Goal: Download file/media

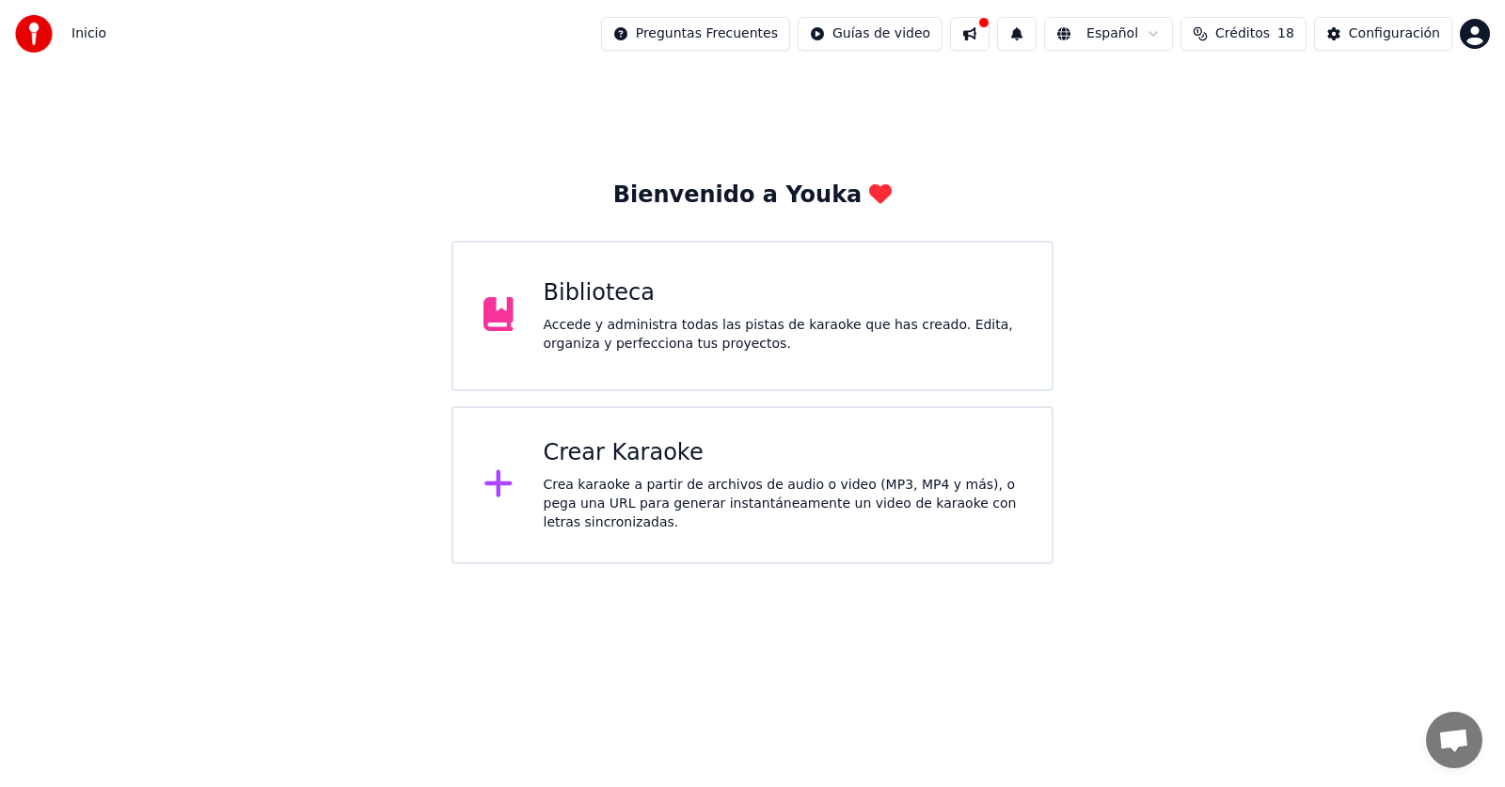
click at [553, 304] on div "Biblioteca" at bounding box center [783, 293] width 479 height 30
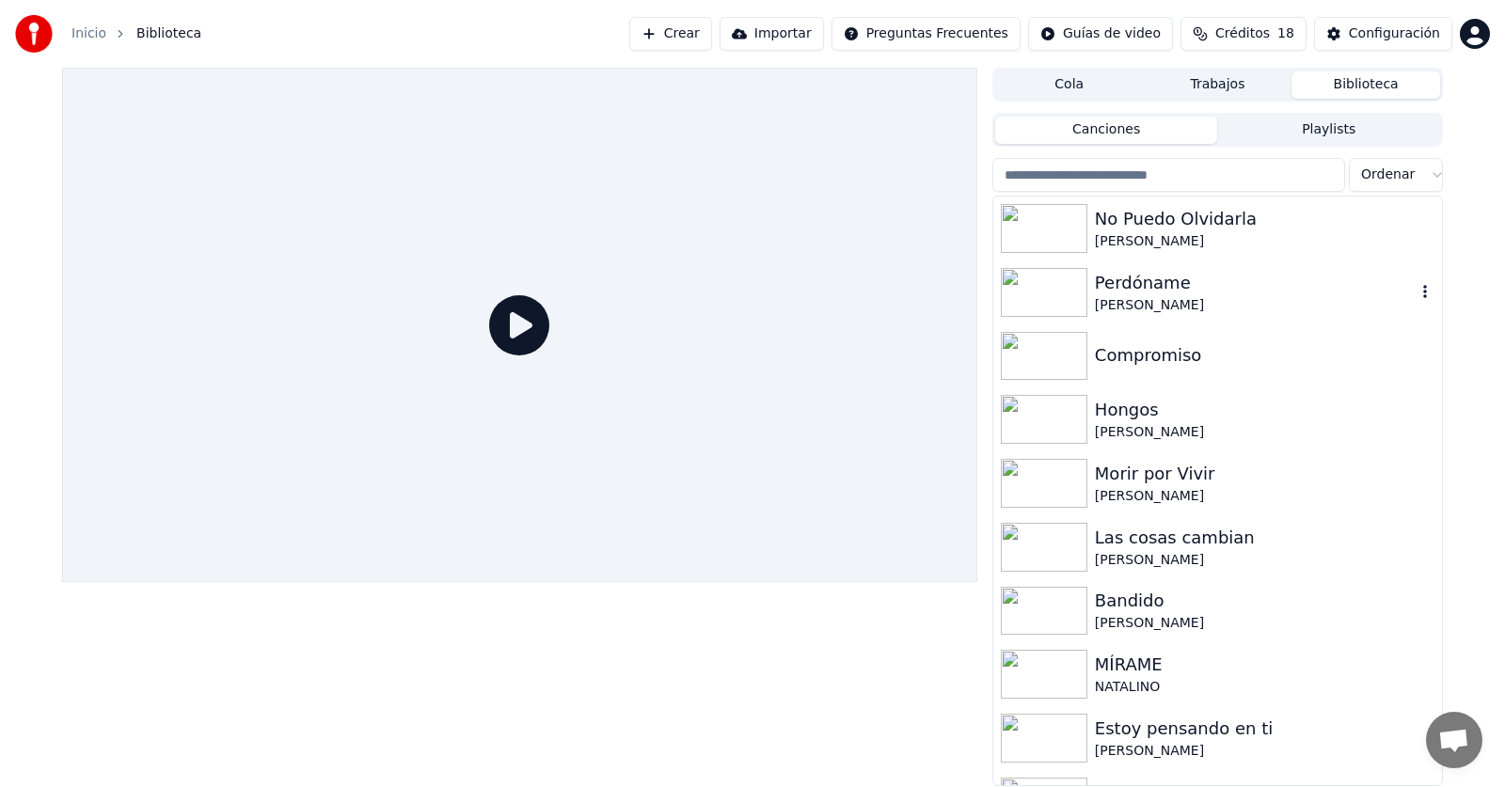
click at [1035, 311] on img at bounding box center [1044, 292] width 87 height 49
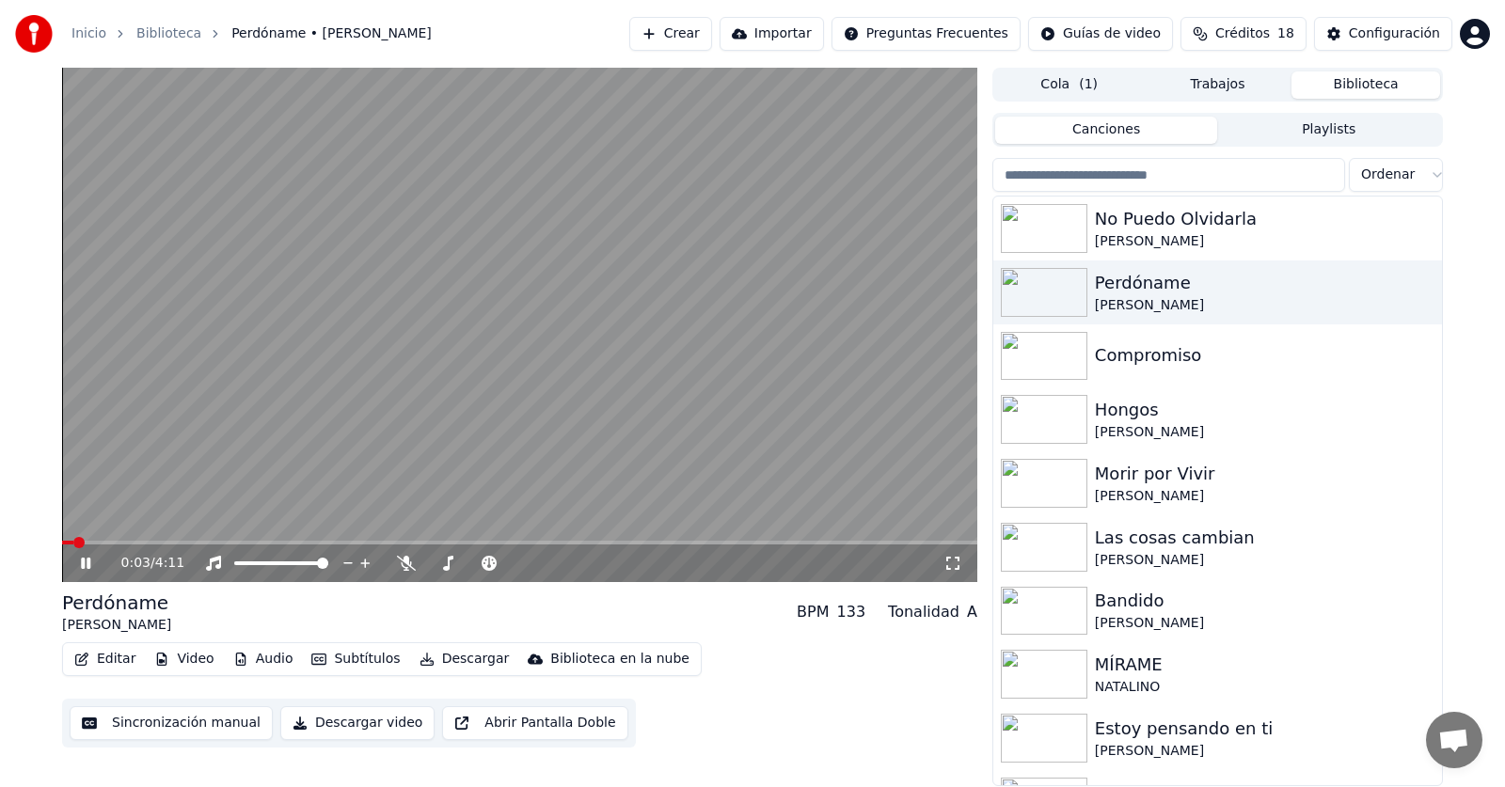
click at [347, 723] on button "Descargar video" at bounding box center [357, 723] width 154 height 34
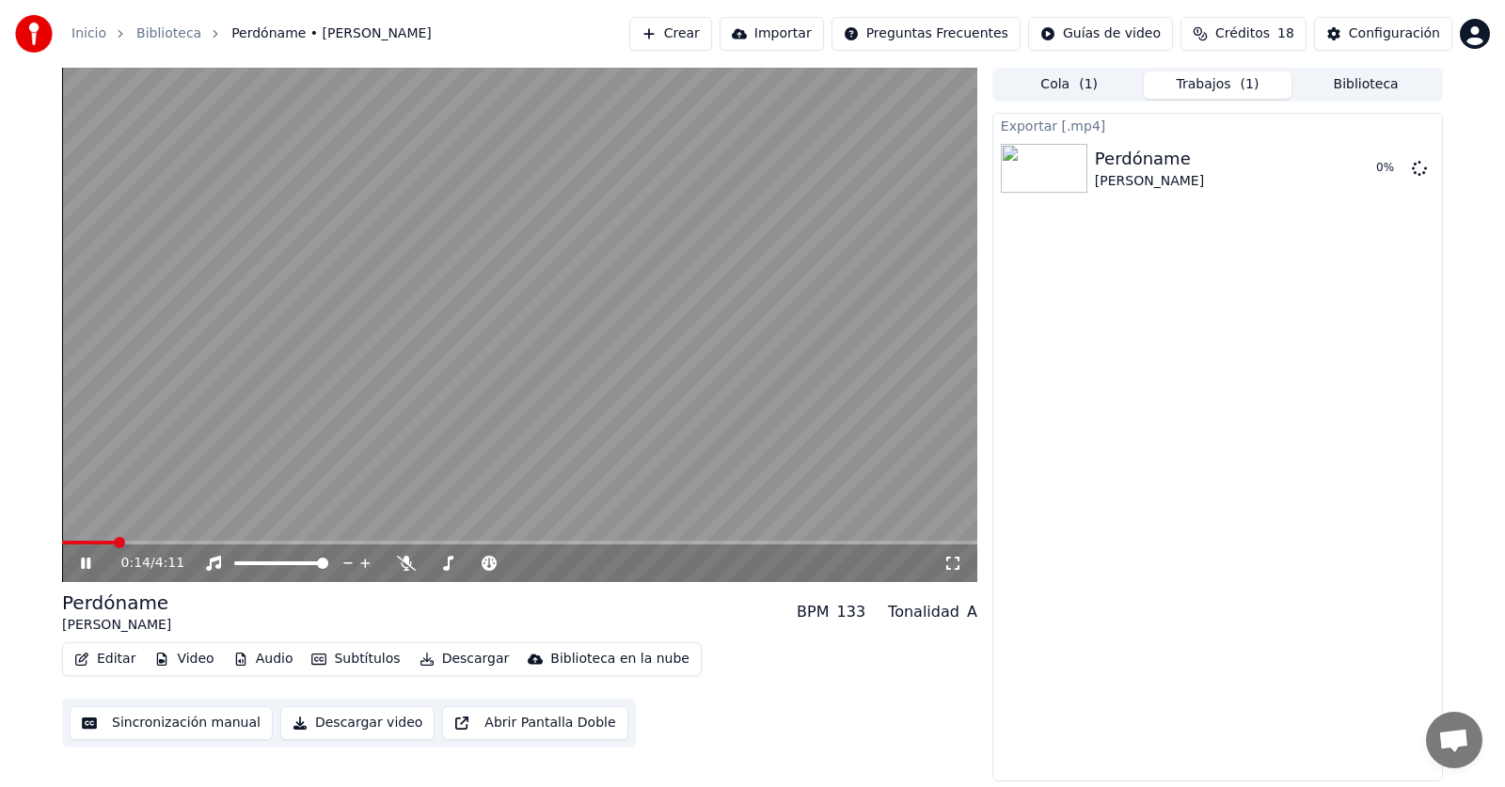
click at [86, 566] on icon at bounding box center [99, 563] width 44 height 15
click at [1415, 26] on div "Configuración" at bounding box center [1393, 33] width 91 height 19
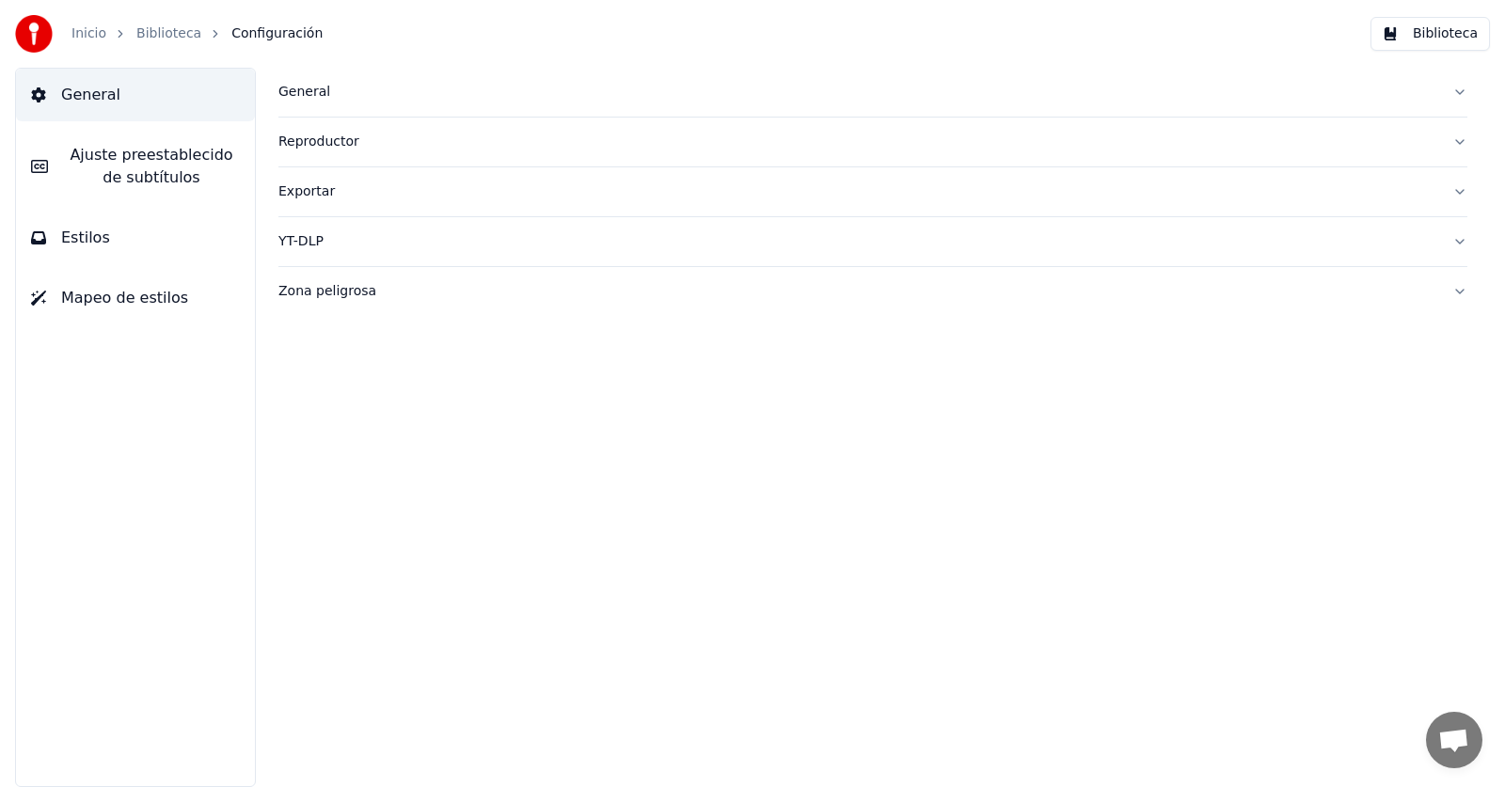
click at [326, 194] on div "Exportar" at bounding box center [857, 191] width 1158 height 19
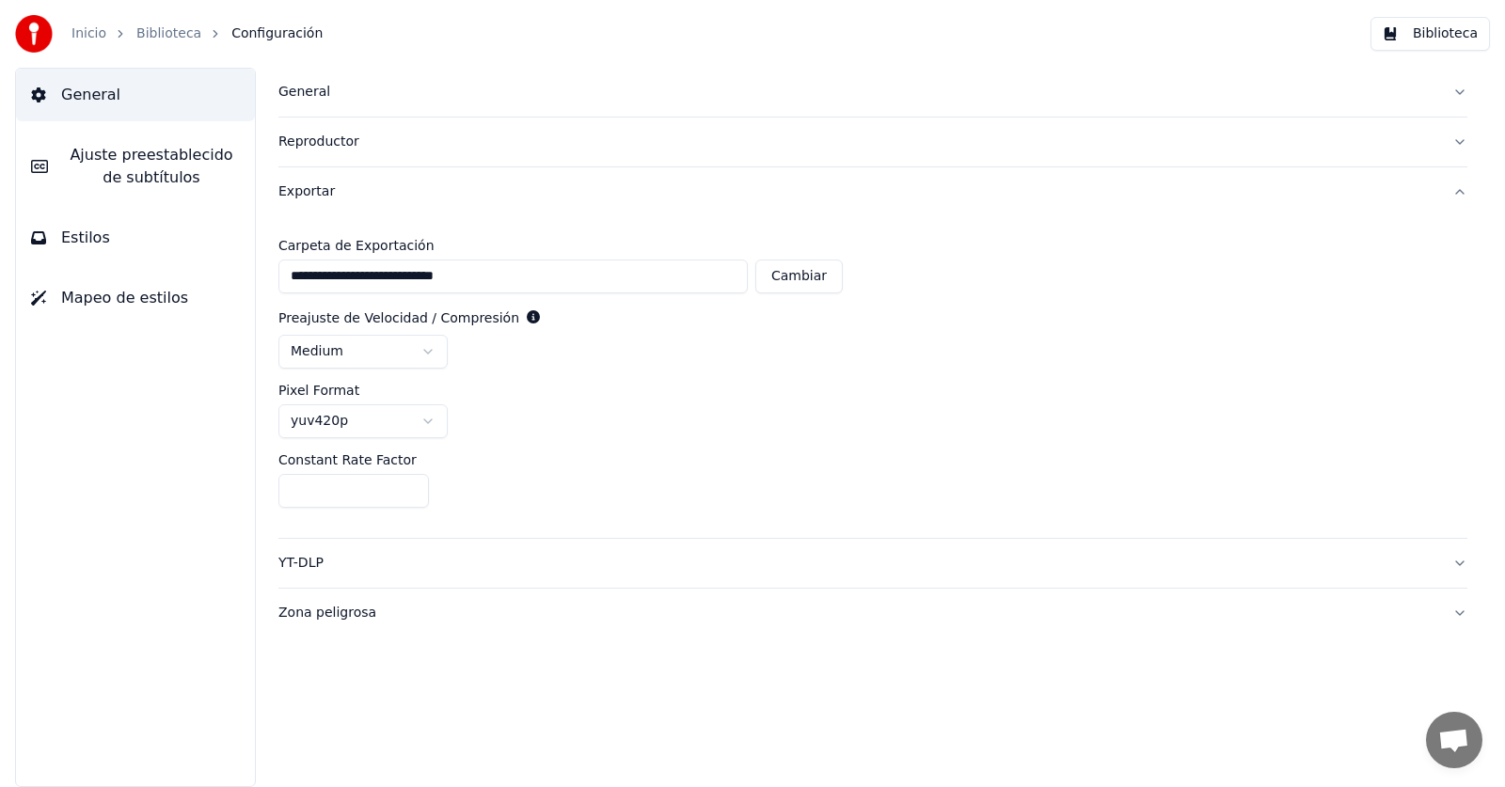
click at [332, 358] on html "**********" at bounding box center [752, 393] width 1505 height 787
click at [344, 430] on html "**********" at bounding box center [752, 393] width 1505 height 787
click at [319, 388] on html "**********" at bounding box center [752, 393] width 1505 height 787
click at [291, 571] on div "YT-DLP" at bounding box center [857, 563] width 1158 height 19
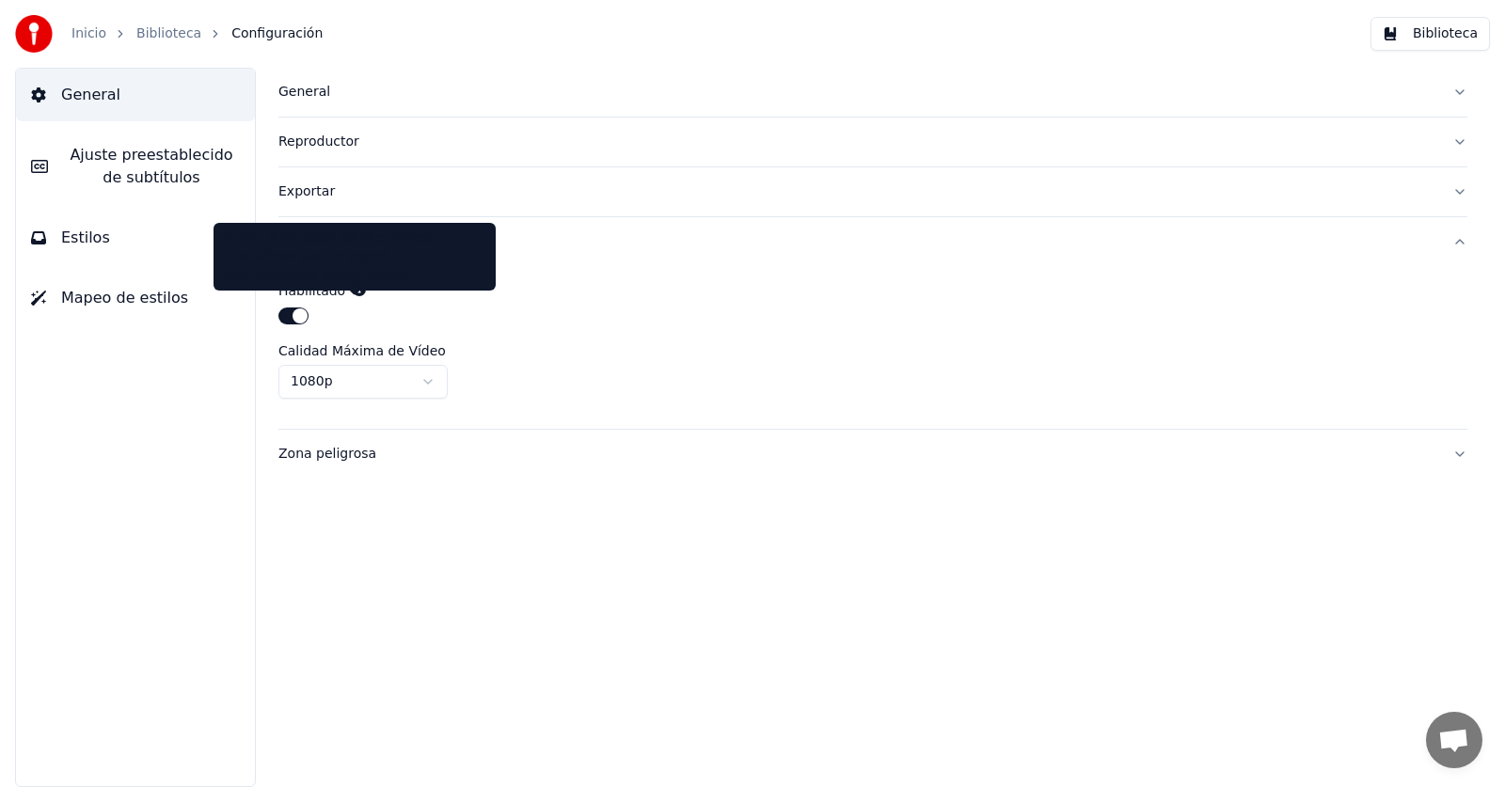
click at [357, 288] on icon at bounding box center [359, 289] width 13 height 13
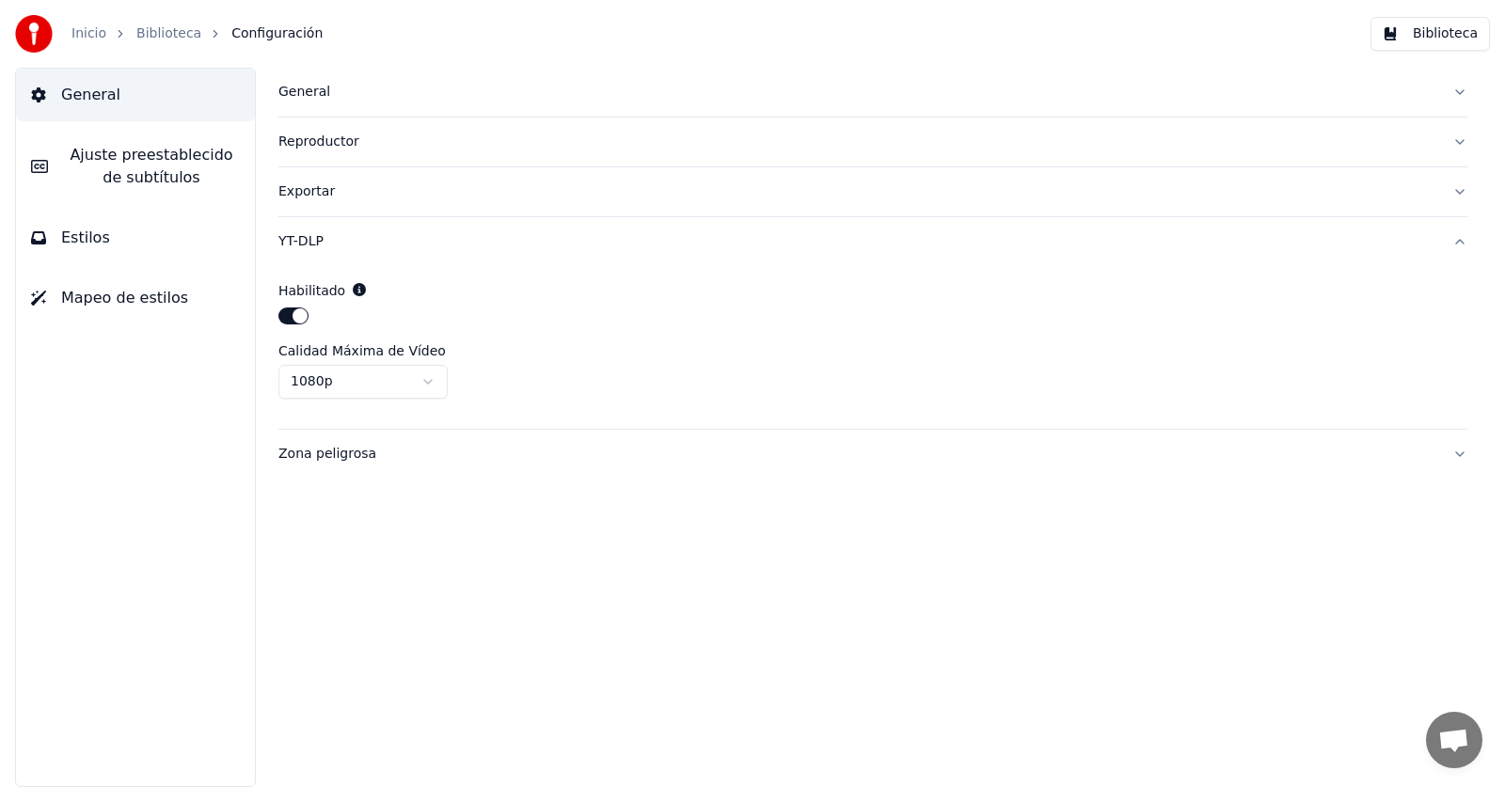
click at [322, 195] on div "Exportar" at bounding box center [857, 191] width 1158 height 19
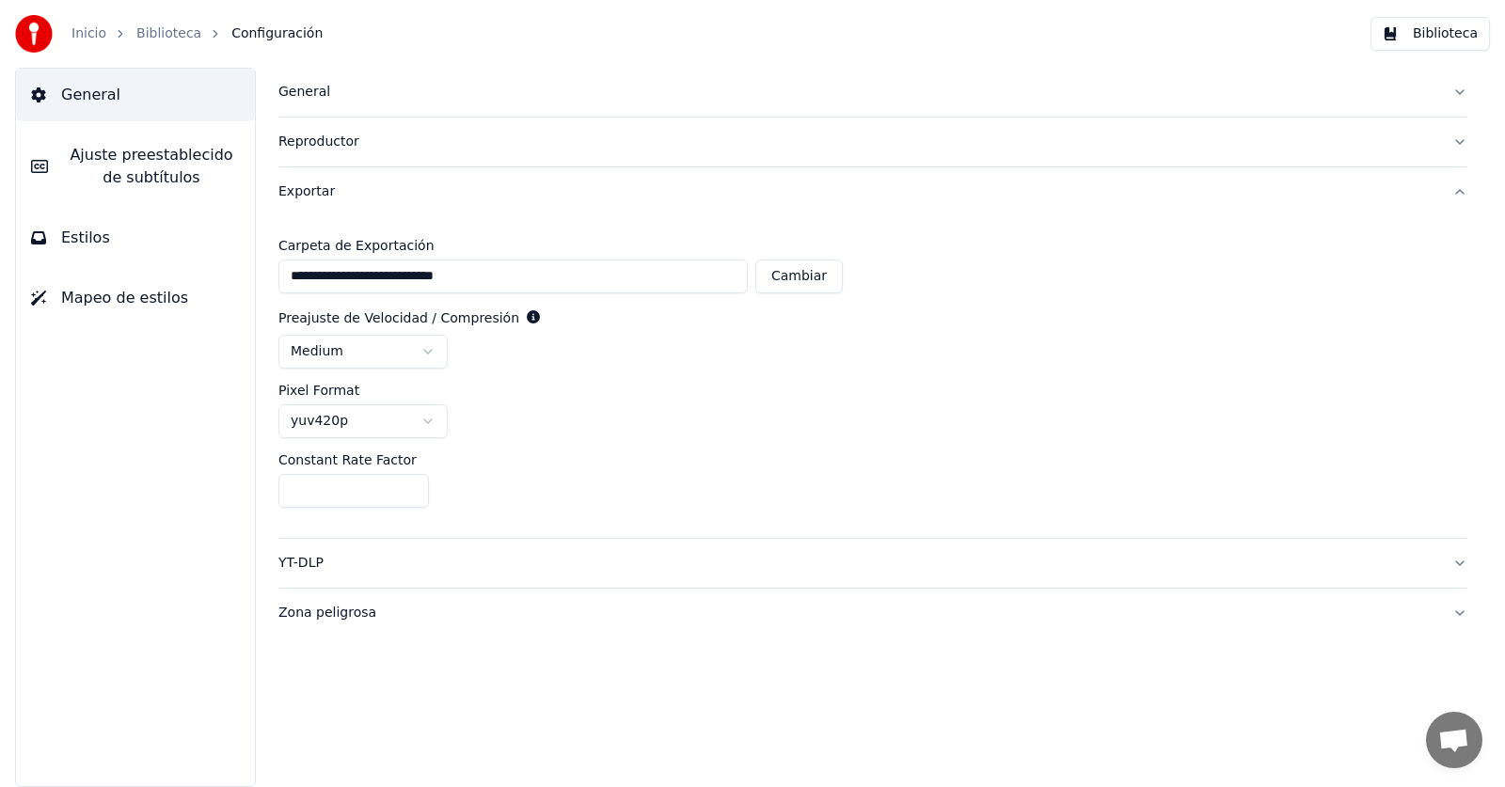
click at [591, 374] on div "**********" at bounding box center [872, 377] width 1189 height 322
click at [1434, 24] on button "Biblioteca" at bounding box center [1429, 34] width 119 height 34
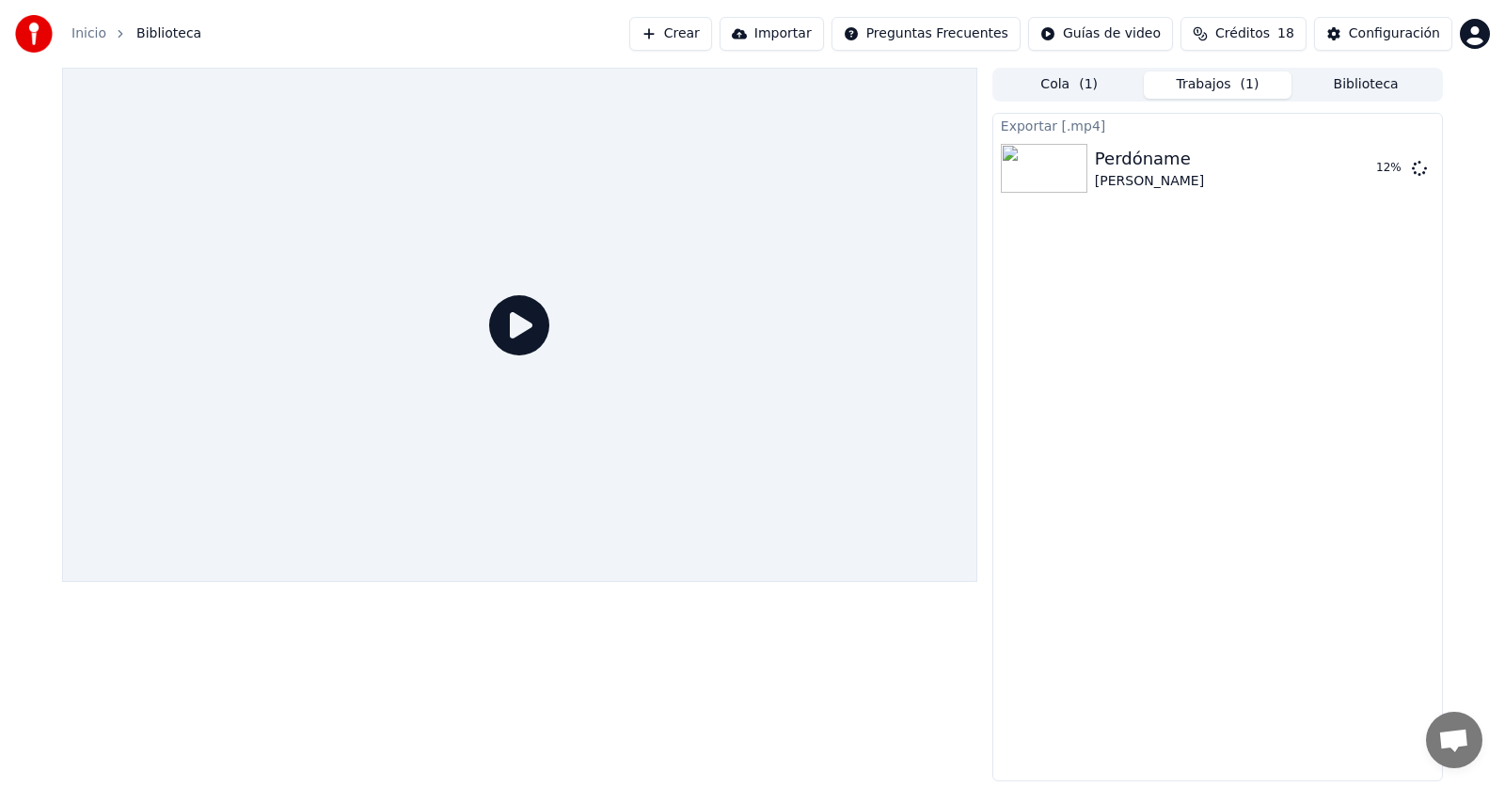
click at [1212, 77] on button "Trabajos ( 1 )" at bounding box center [1217, 84] width 149 height 27
click at [1420, 171] on icon at bounding box center [1418, 167] width 15 height 15
click at [1354, 36] on button "Configuración" at bounding box center [1383, 34] width 138 height 34
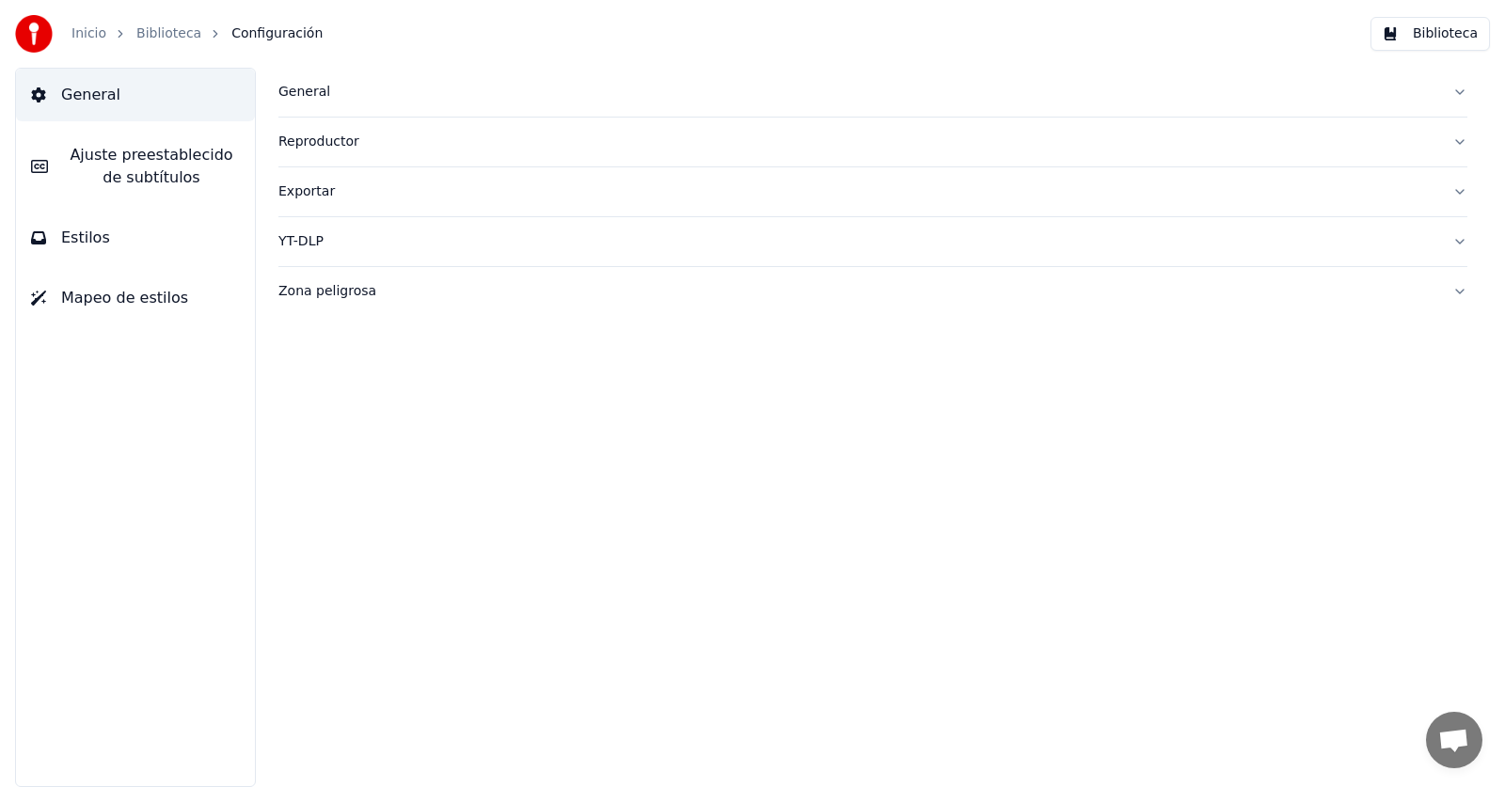
click at [307, 200] on div "Exportar" at bounding box center [857, 191] width 1158 height 19
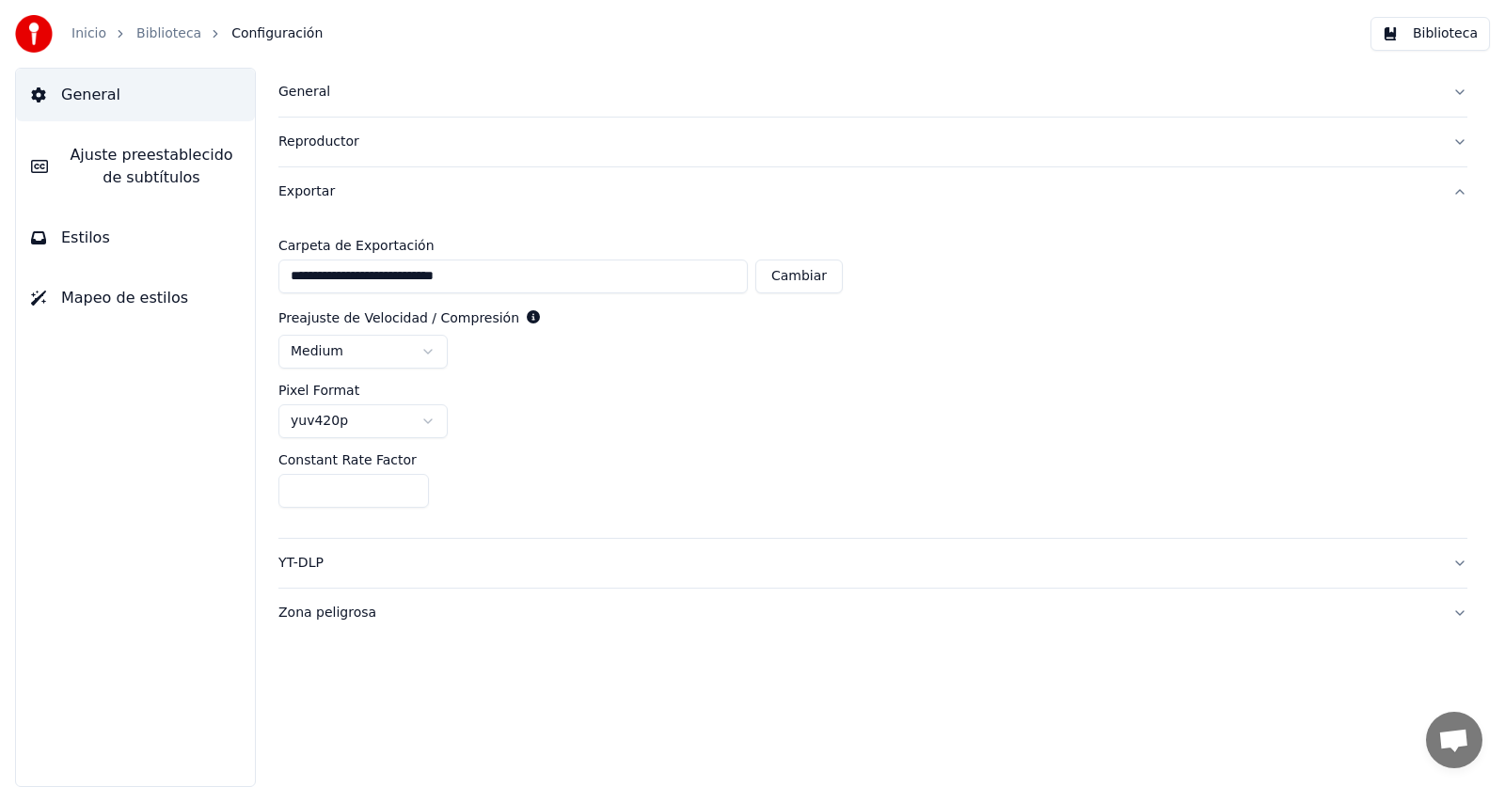
click at [326, 429] on html "**********" at bounding box center [752, 393] width 1505 height 787
click at [512, 445] on div "**********" at bounding box center [872, 377] width 1189 height 322
click at [405, 341] on html "**********" at bounding box center [752, 393] width 1505 height 787
click at [576, 387] on div "Pixel Format" at bounding box center [872, 390] width 1189 height 13
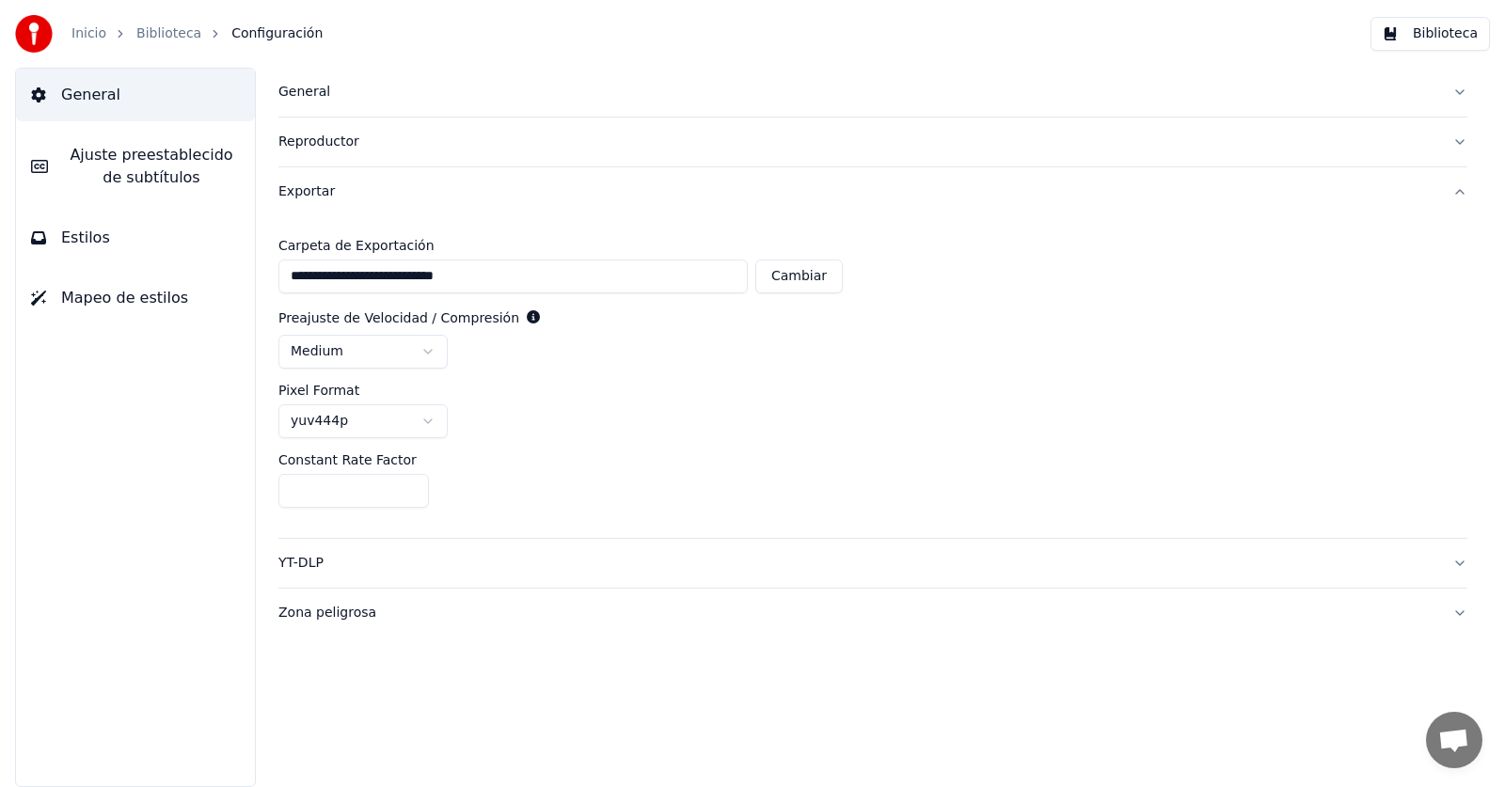
click at [1429, 34] on button "Biblioteca" at bounding box center [1429, 34] width 119 height 34
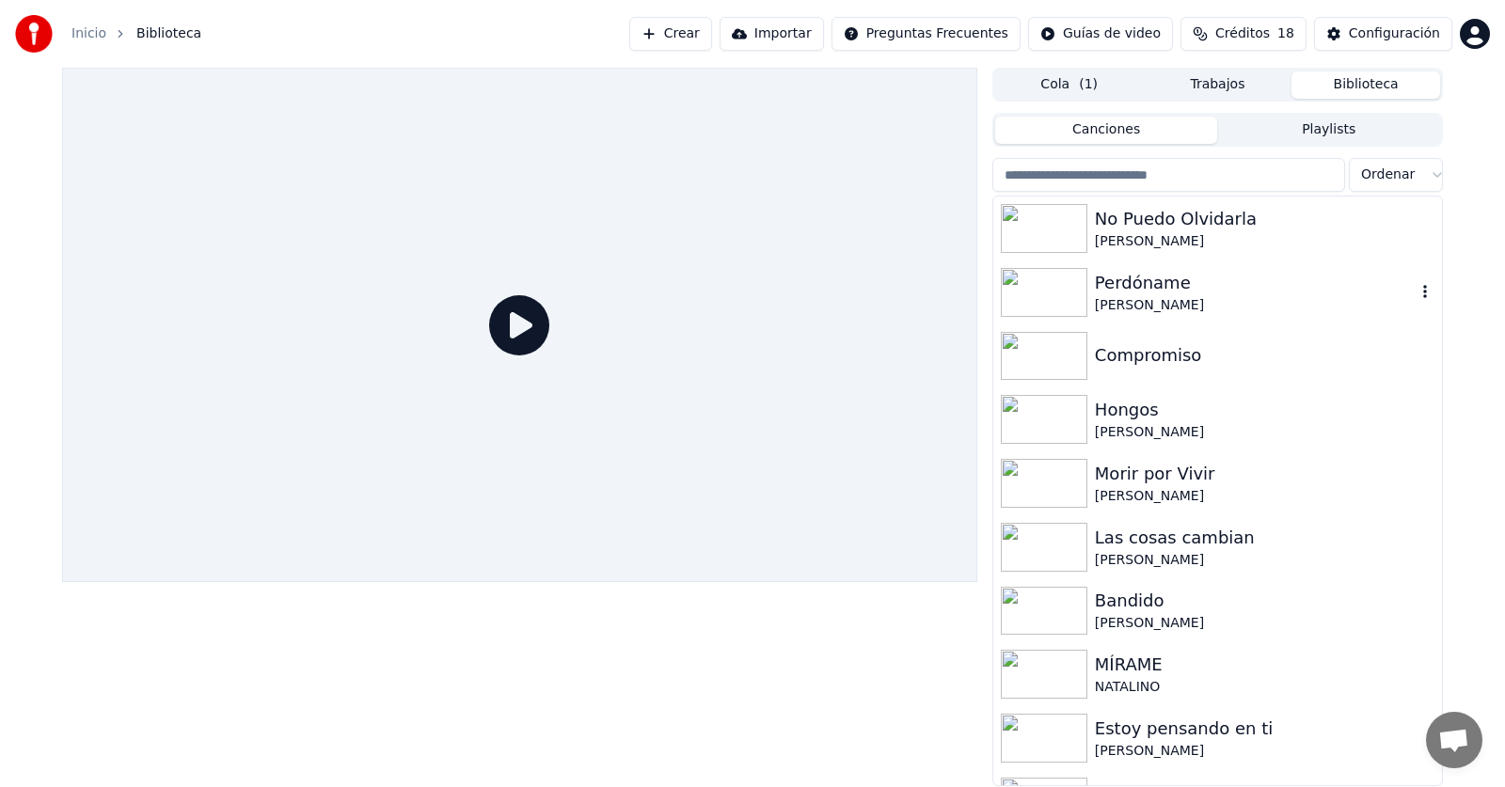
click at [1125, 294] on div "Perdóname" at bounding box center [1255, 283] width 321 height 26
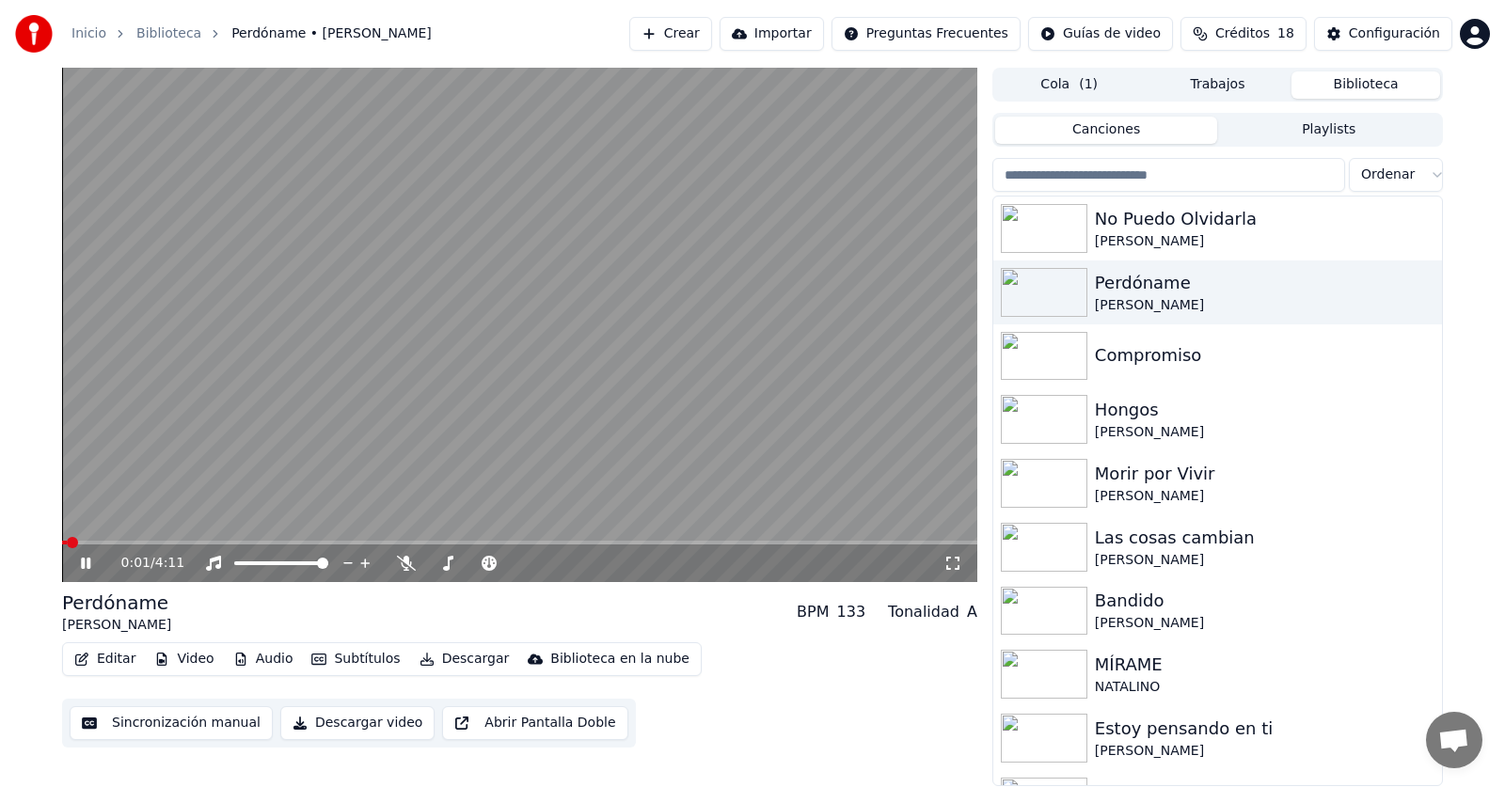
click at [83, 567] on icon at bounding box center [85, 563] width 9 height 11
click at [350, 719] on button "Descargar video" at bounding box center [357, 723] width 154 height 34
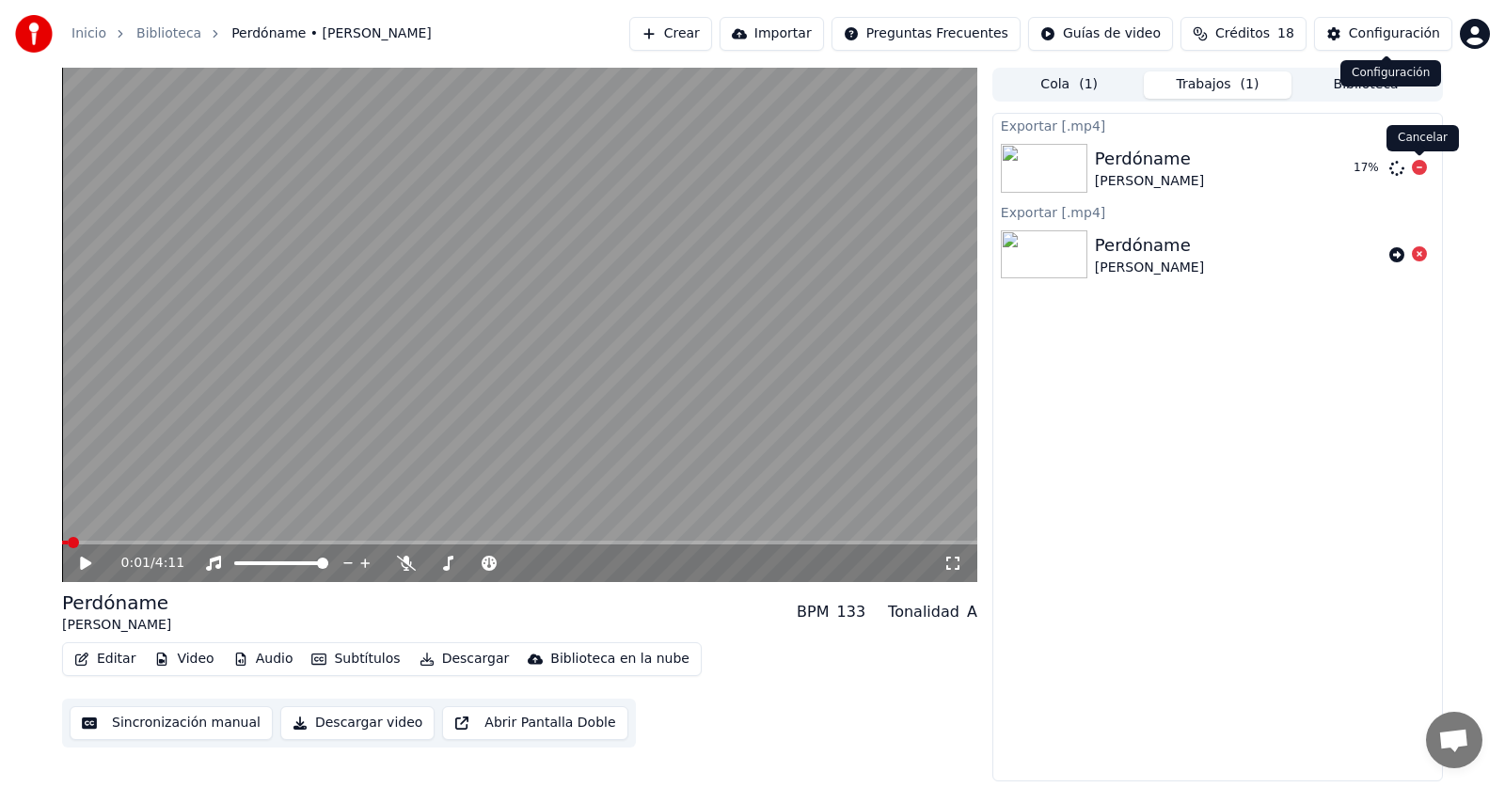
click at [1419, 165] on icon at bounding box center [1418, 167] width 15 height 15
click at [1371, 25] on div "Configuración" at bounding box center [1393, 33] width 91 height 19
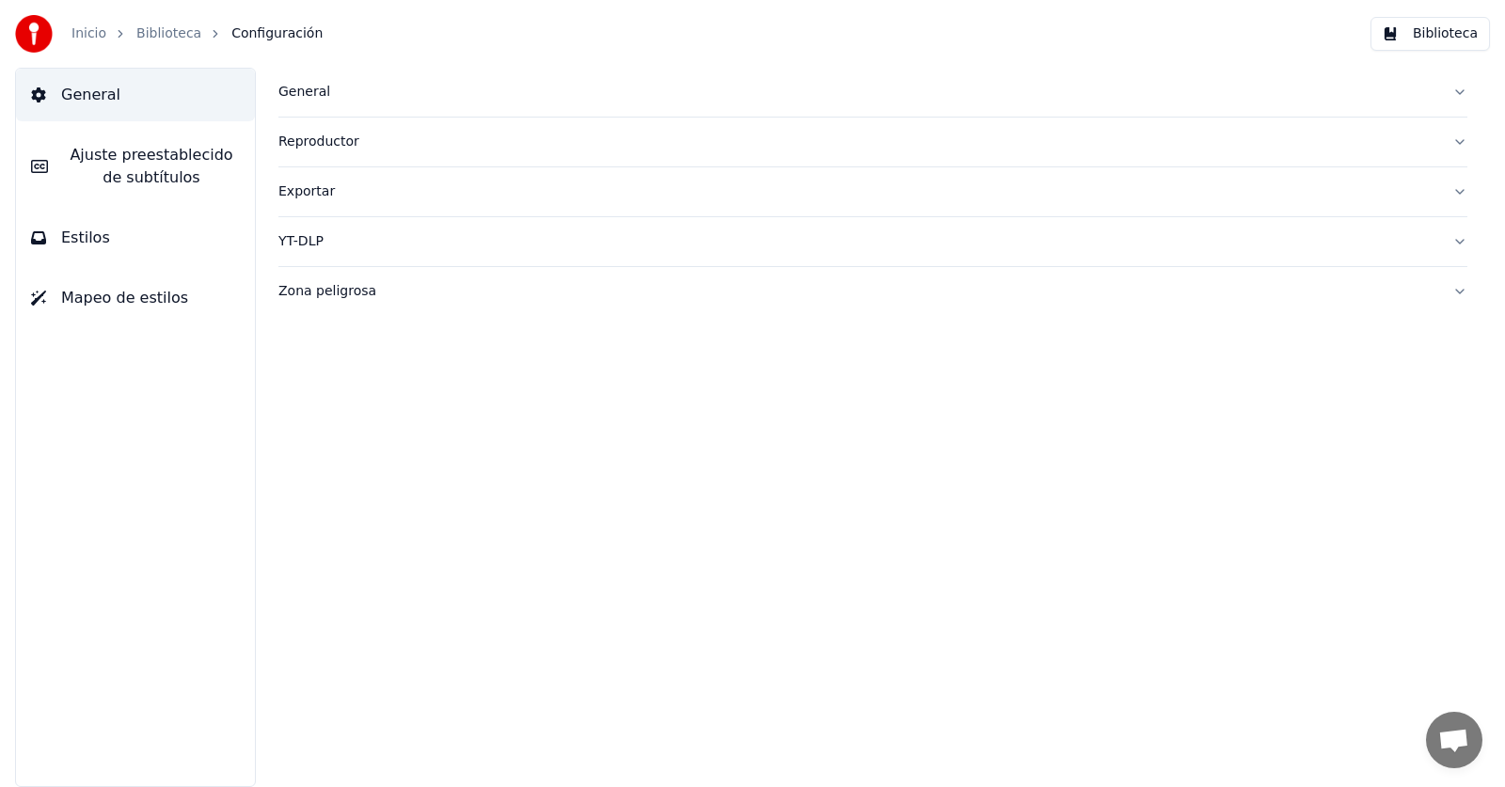
click at [326, 195] on div "Exportar" at bounding box center [857, 191] width 1158 height 19
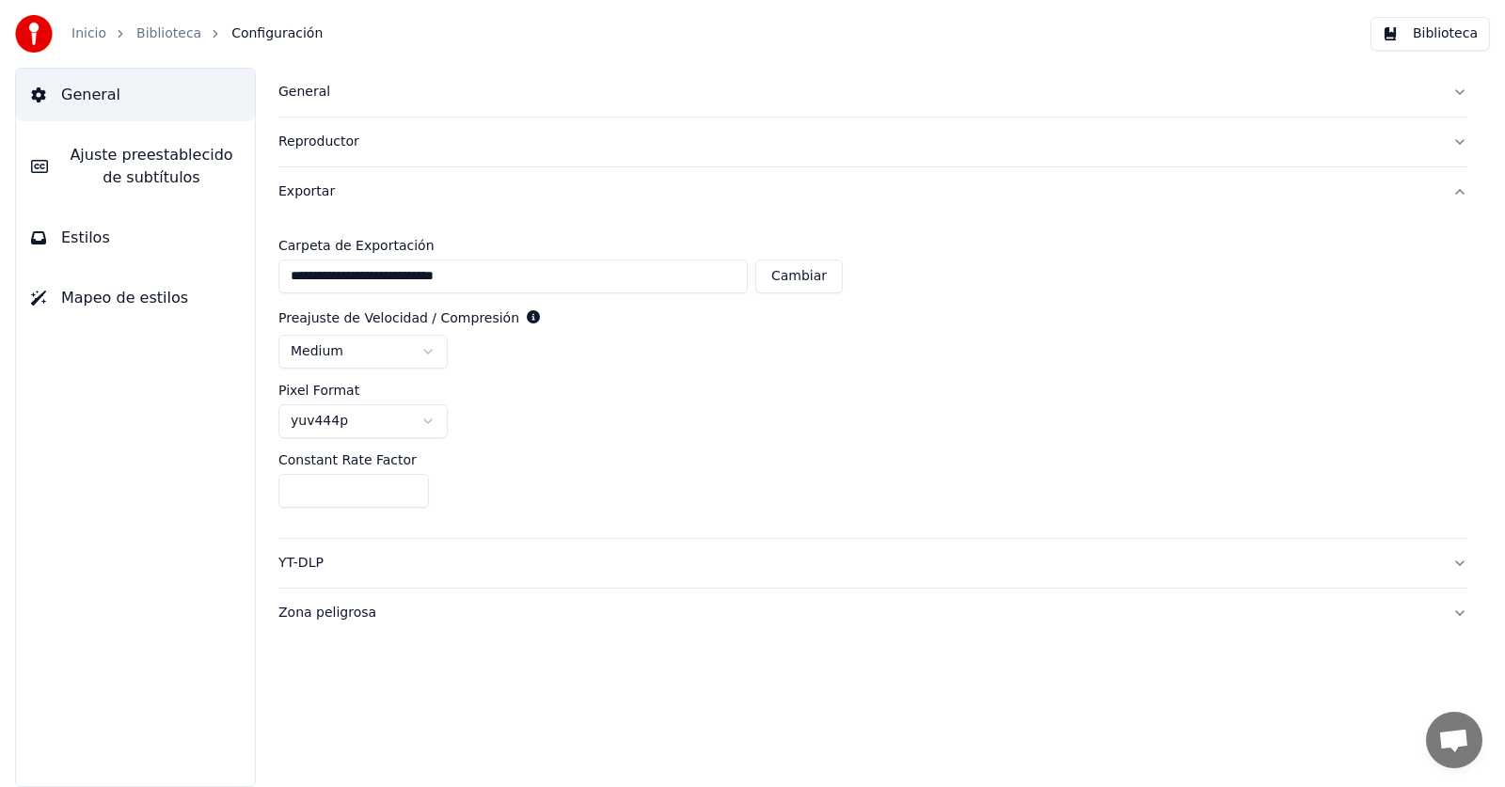
click at [359, 427] on html "**********" at bounding box center [752, 393] width 1505 height 787
click at [578, 412] on div "yuv422p" at bounding box center [872, 421] width 1189 height 34
click at [679, 370] on div "**********" at bounding box center [872, 377] width 1189 height 322
click at [1401, 24] on button "Biblioteca" at bounding box center [1429, 34] width 119 height 34
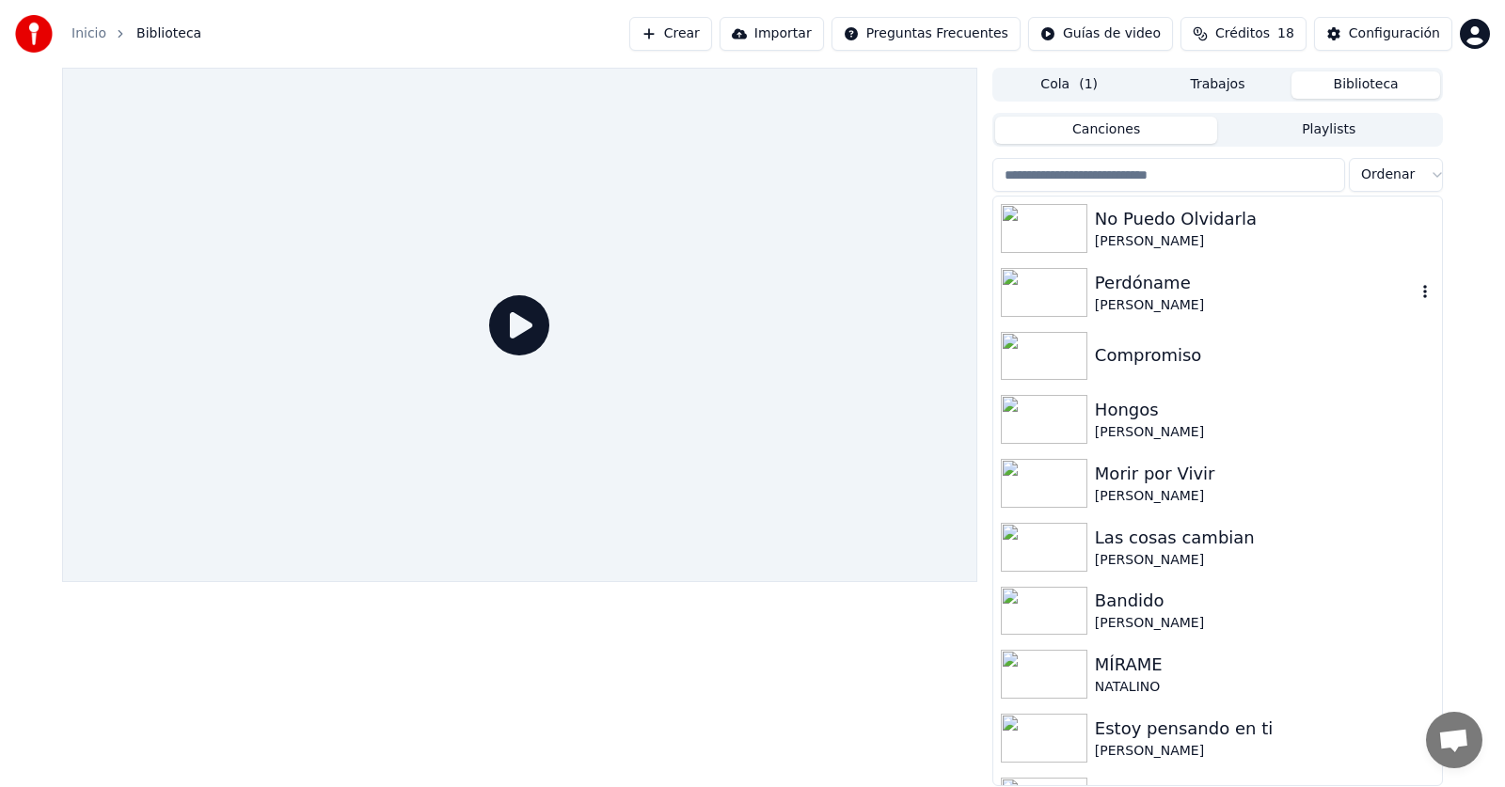
click at [1170, 286] on div "Perdóname" at bounding box center [1255, 283] width 321 height 26
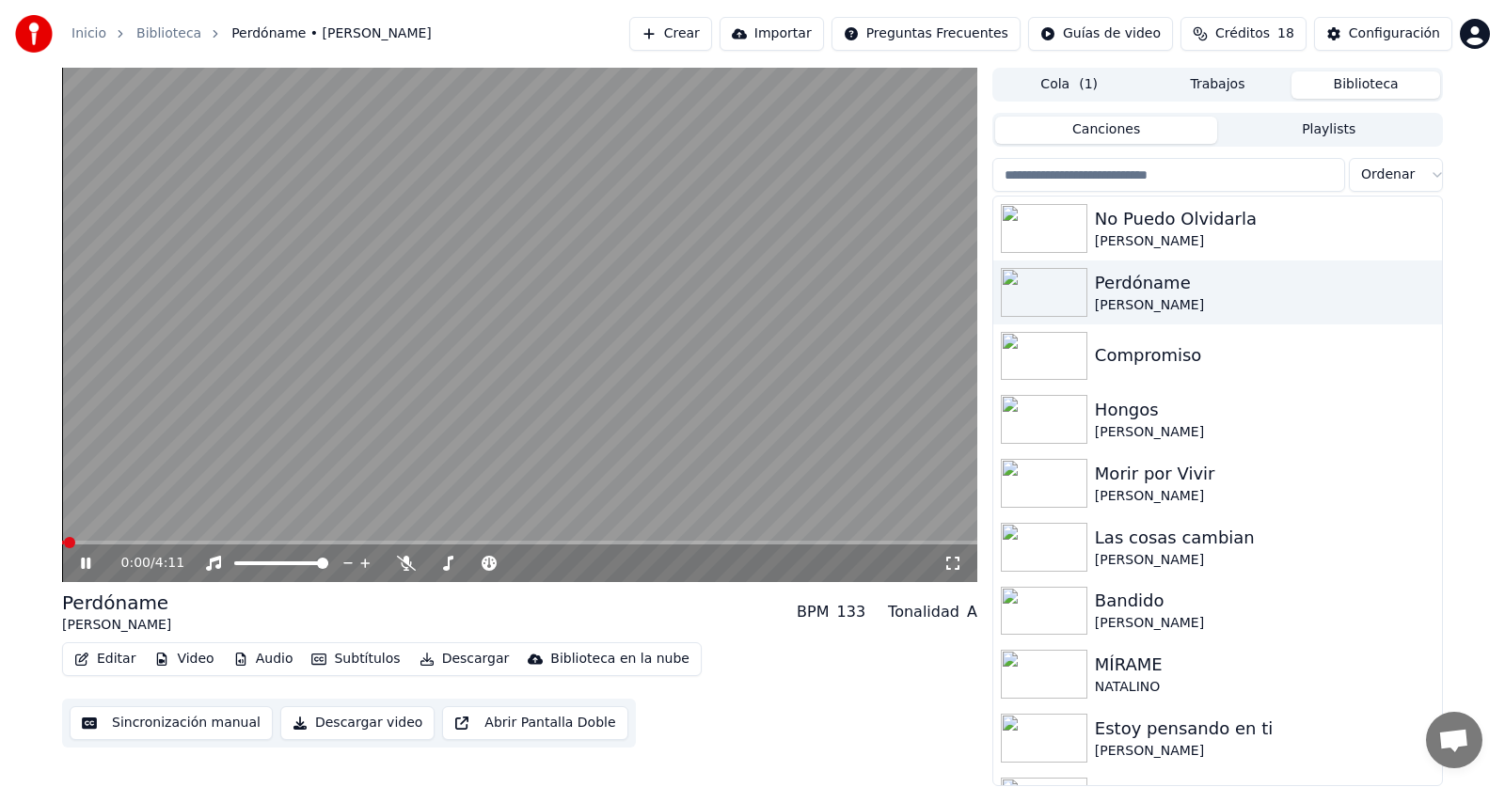
click at [82, 565] on icon at bounding box center [85, 563] width 9 height 11
click at [330, 725] on button "Descargar video" at bounding box center [357, 723] width 154 height 34
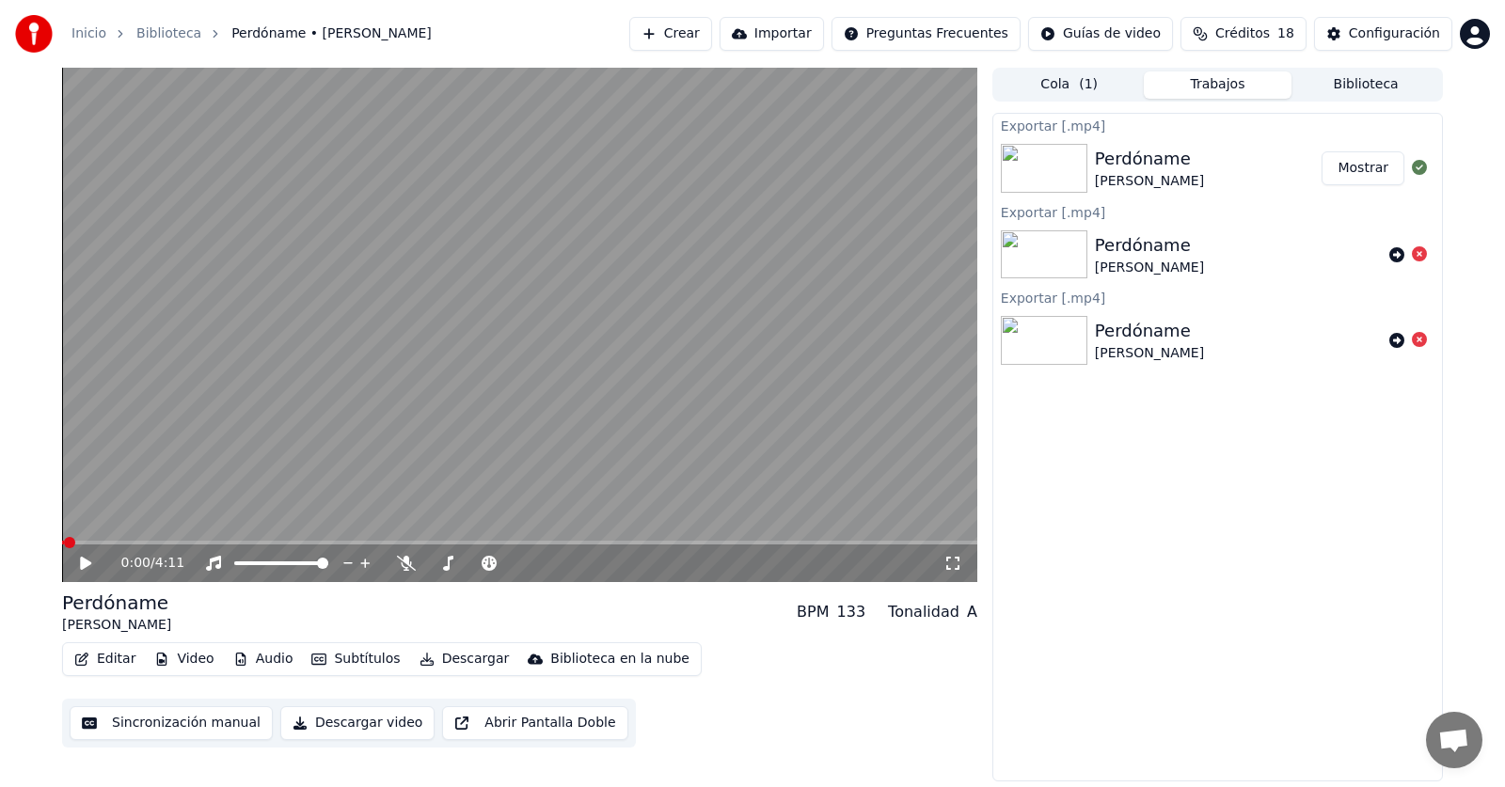
click at [1360, 166] on button "Mostrar" at bounding box center [1362, 168] width 83 height 34
click at [1386, 82] on button "Biblioteca" at bounding box center [1365, 84] width 149 height 27
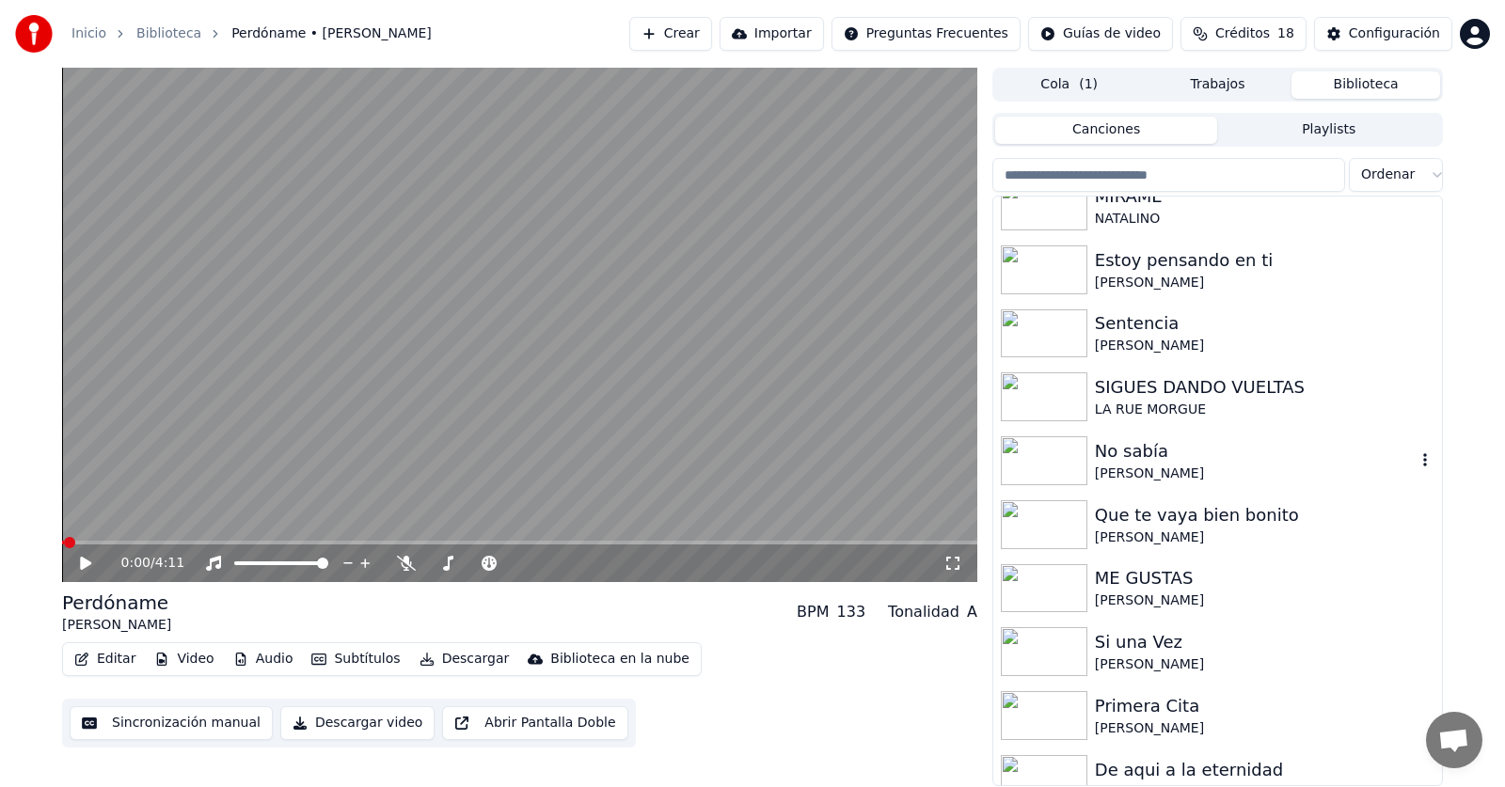
scroll to position [658, 0]
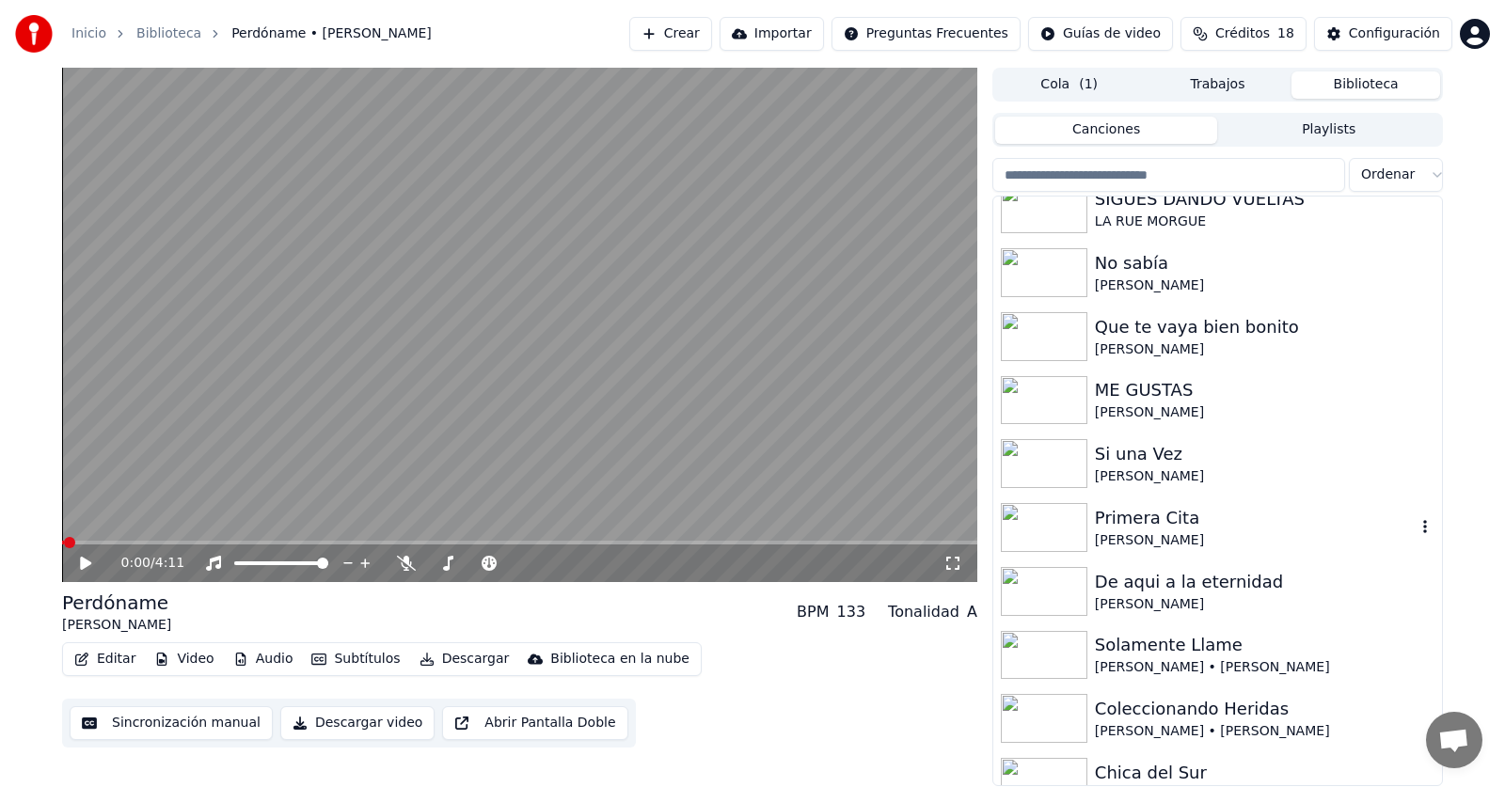
click at [1132, 512] on div "Primera Cita" at bounding box center [1255, 518] width 321 height 26
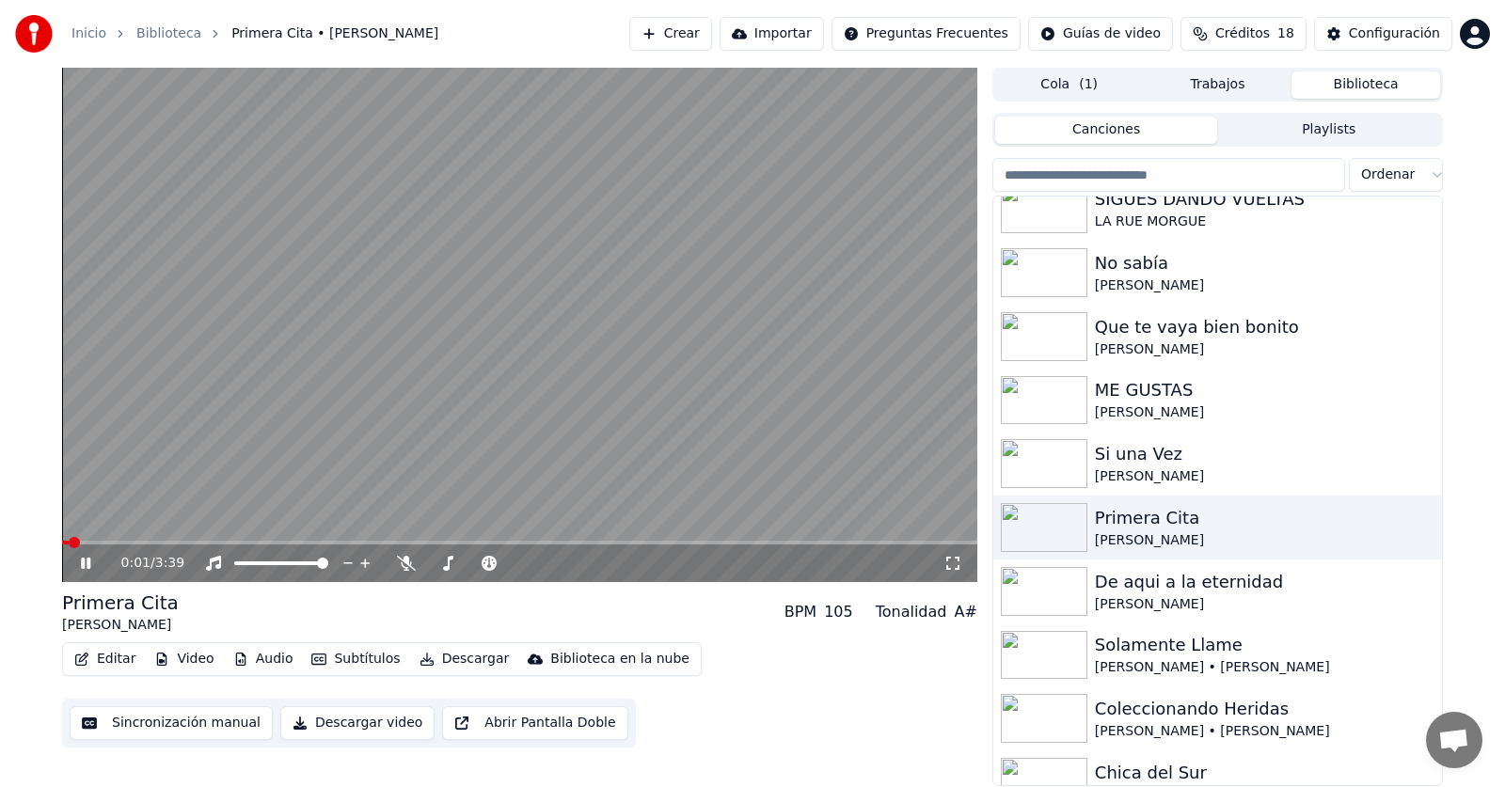
click at [84, 561] on icon at bounding box center [85, 563] width 9 height 11
click at [313, 717] on button "Descargar video" at bounding box center [357, 723] width 154 height 34
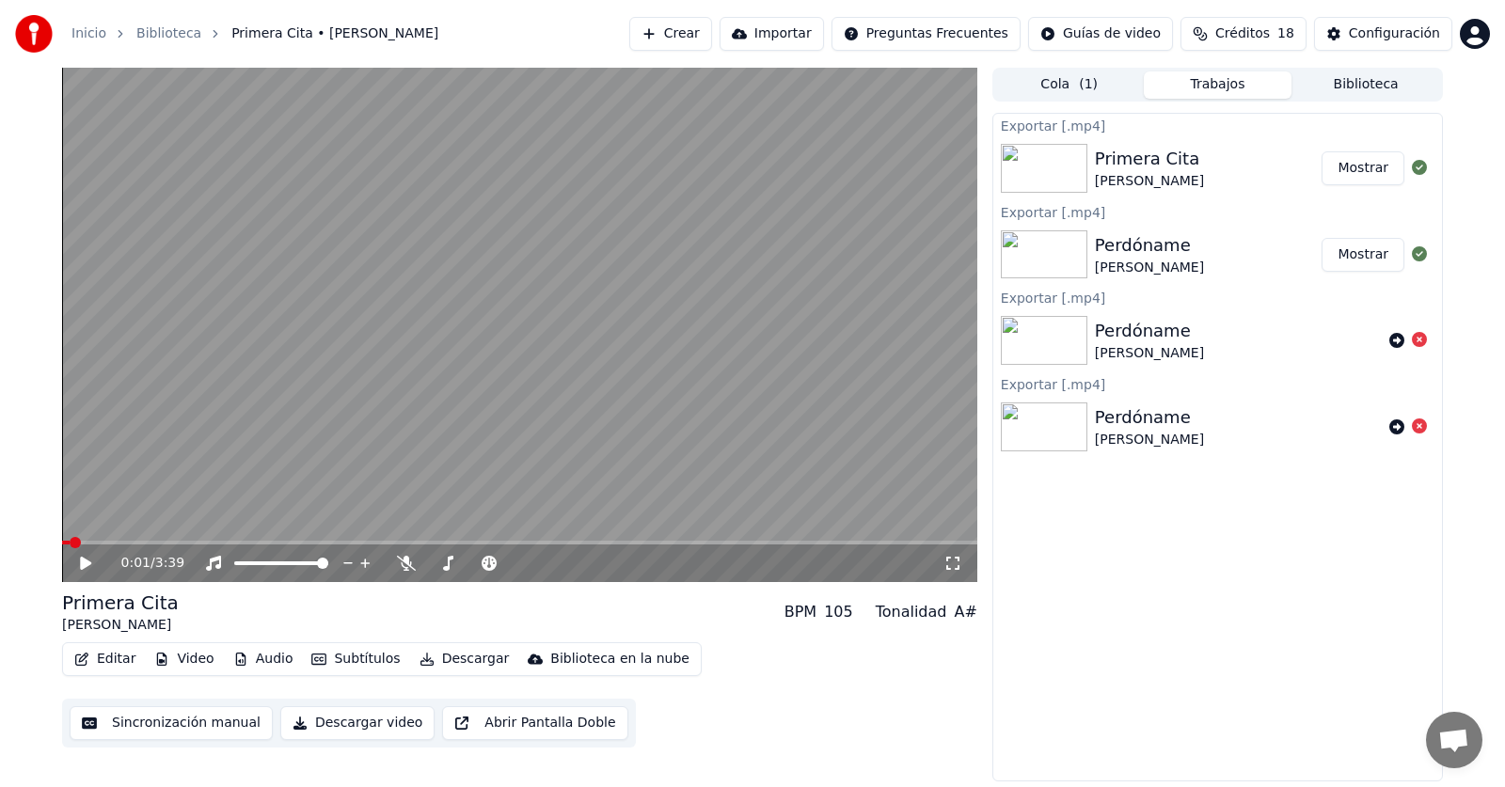
click at [1366, 162] on button "Mostrar" at bounding box center [1362, 168] width 83 height 34
click at [1330, 87] on button "Biblioteca" at bounding box center [1365, 84] width 149 height 27
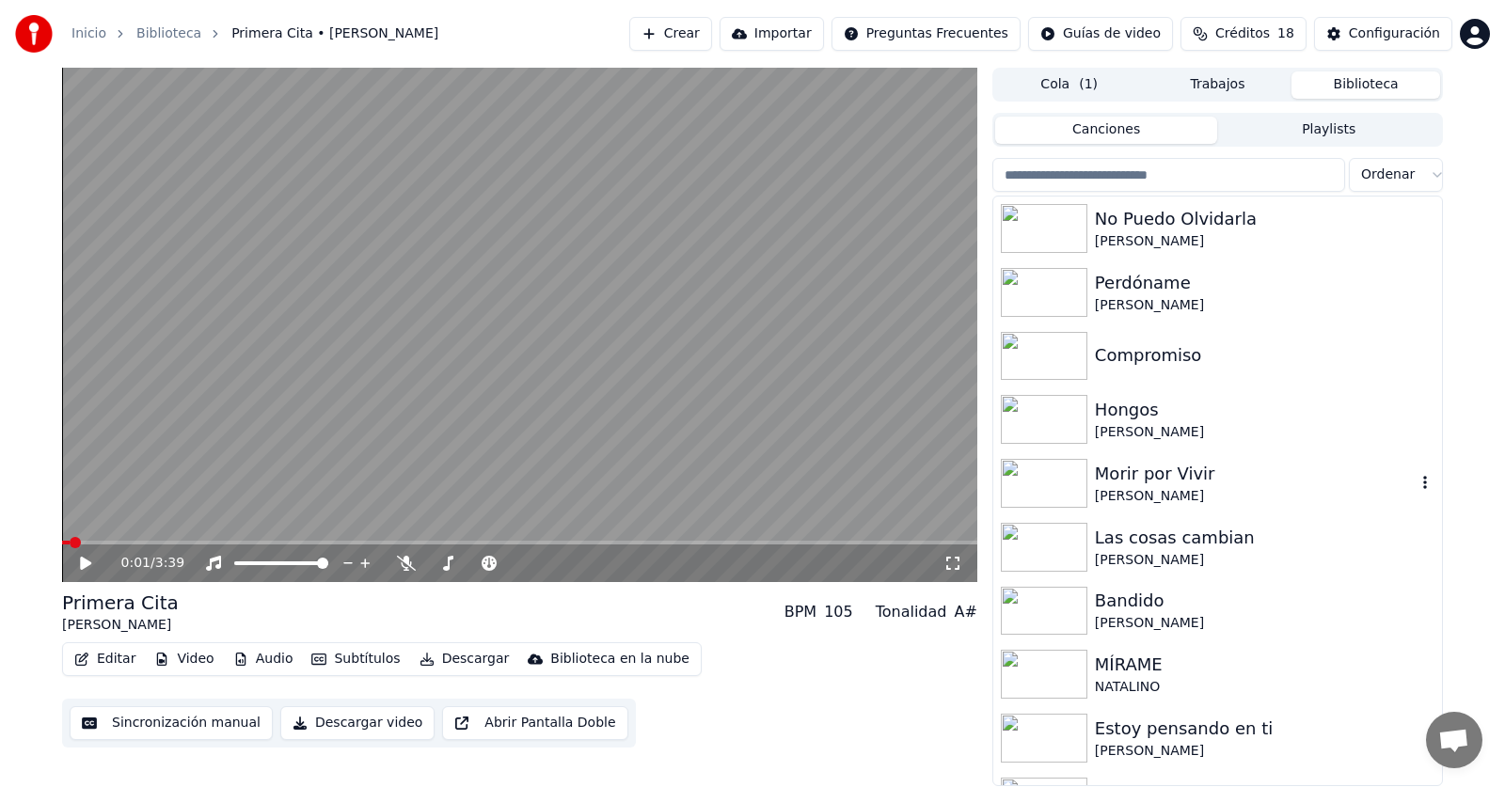
scroll to position [94, 0]
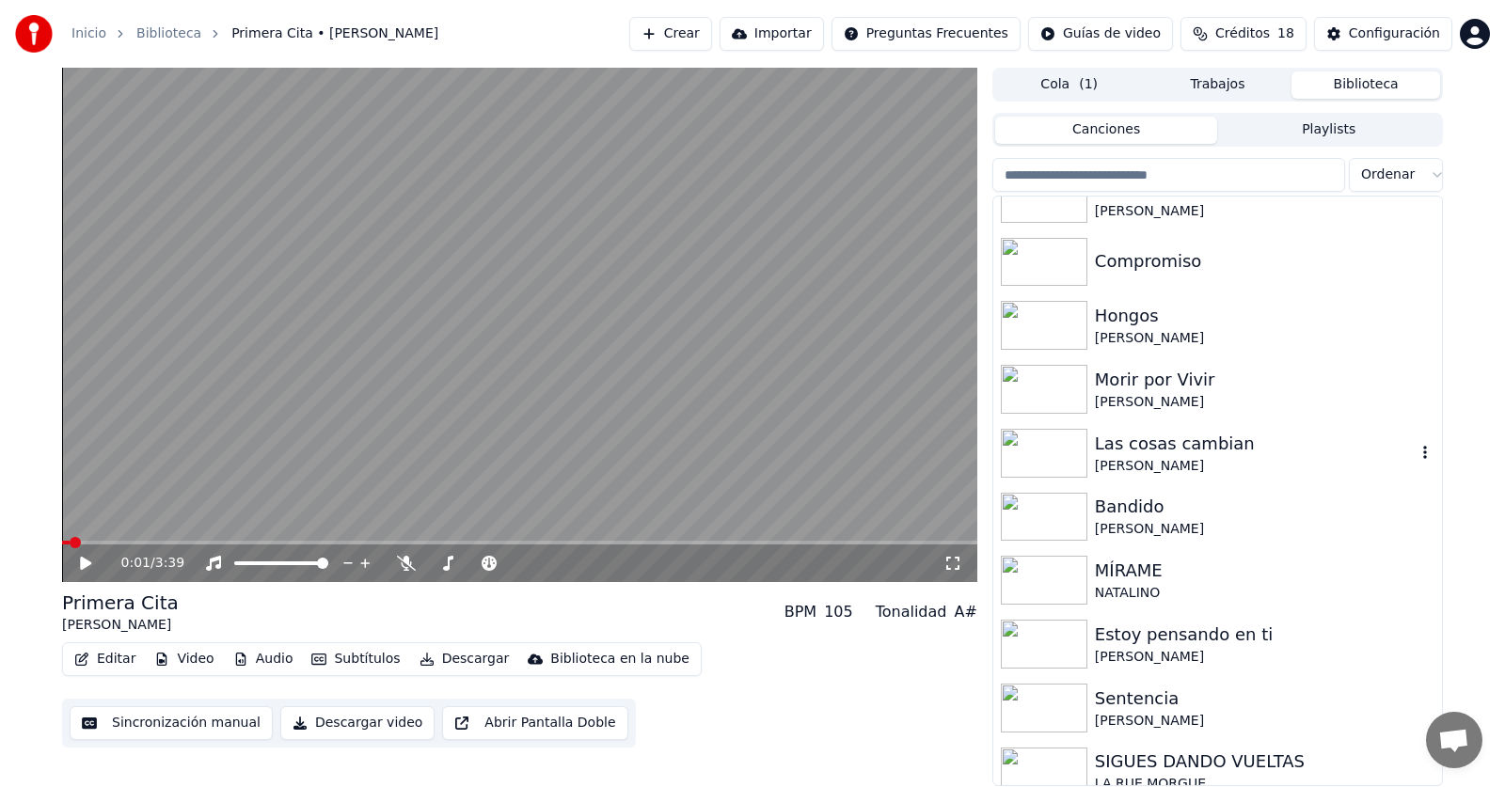
click at [1239, 449] on div "Las cosas cambian" at bounding box center [1255, 444] width 321 height 26
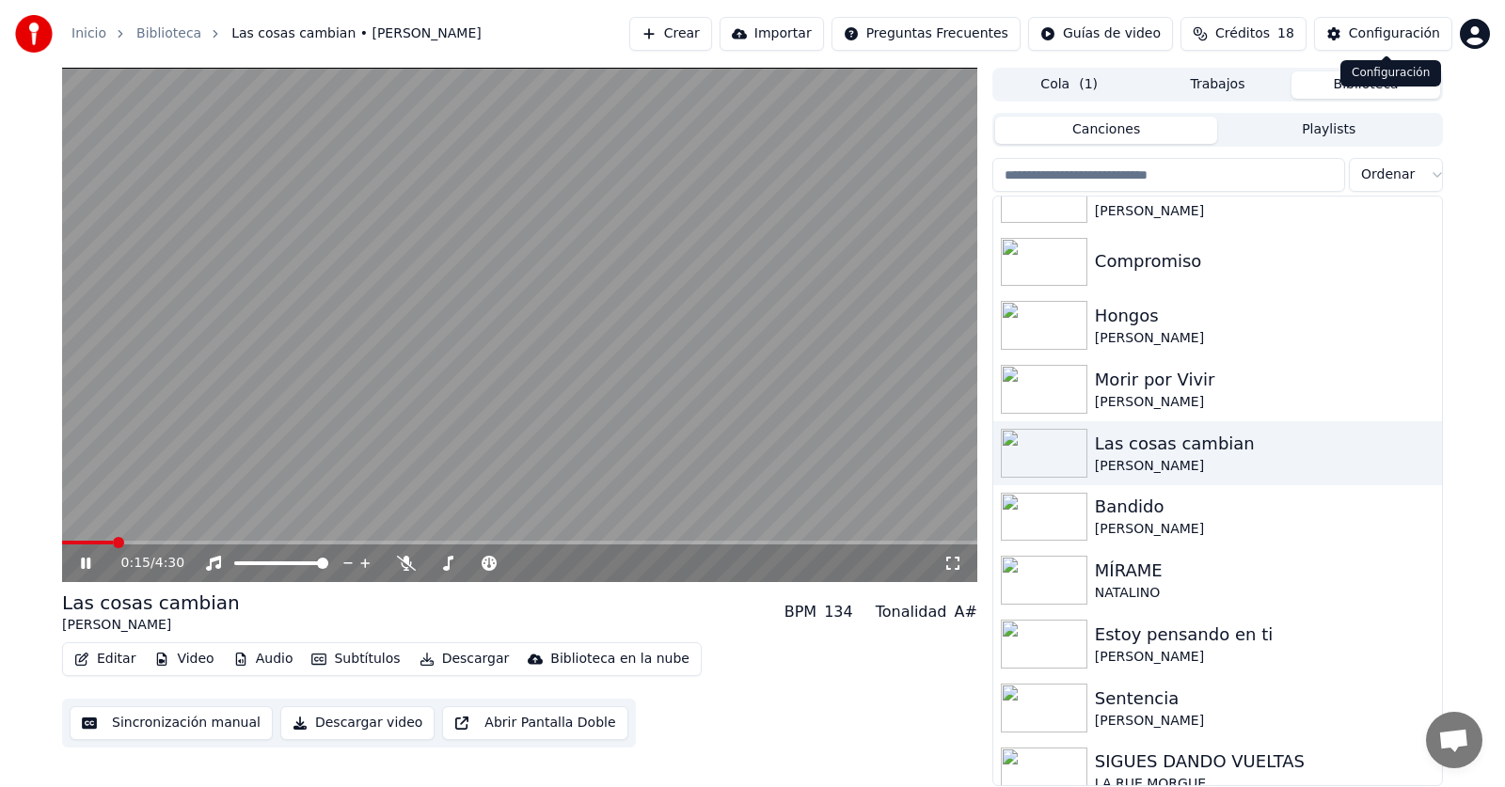
click at [1424, 40] on div "Configuración" at bounding box center [1393, 33] width 91 height 19
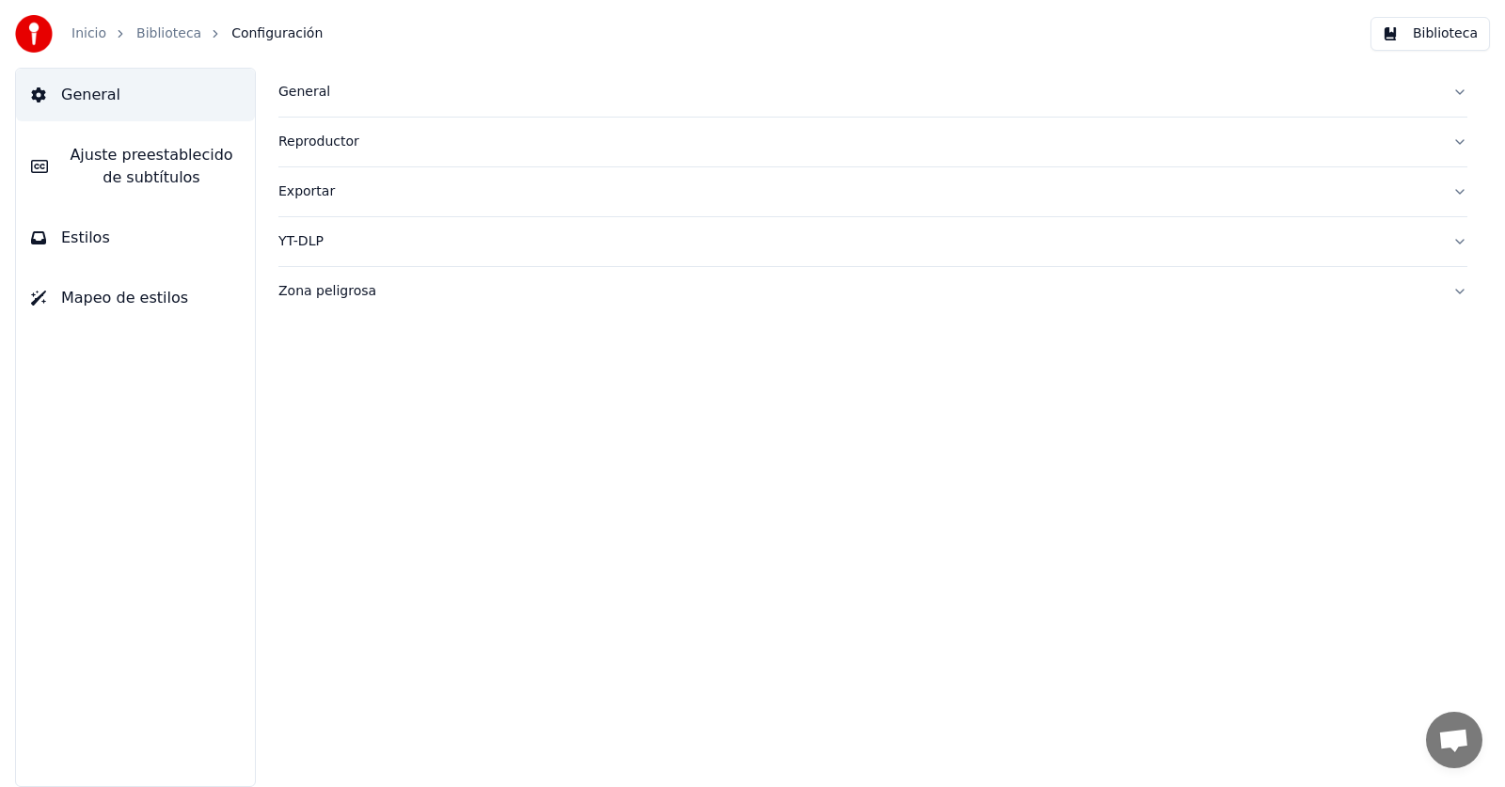
click at [311, 198] on div "Exportar" at bounding box center [857, 191] width 1158 height 19
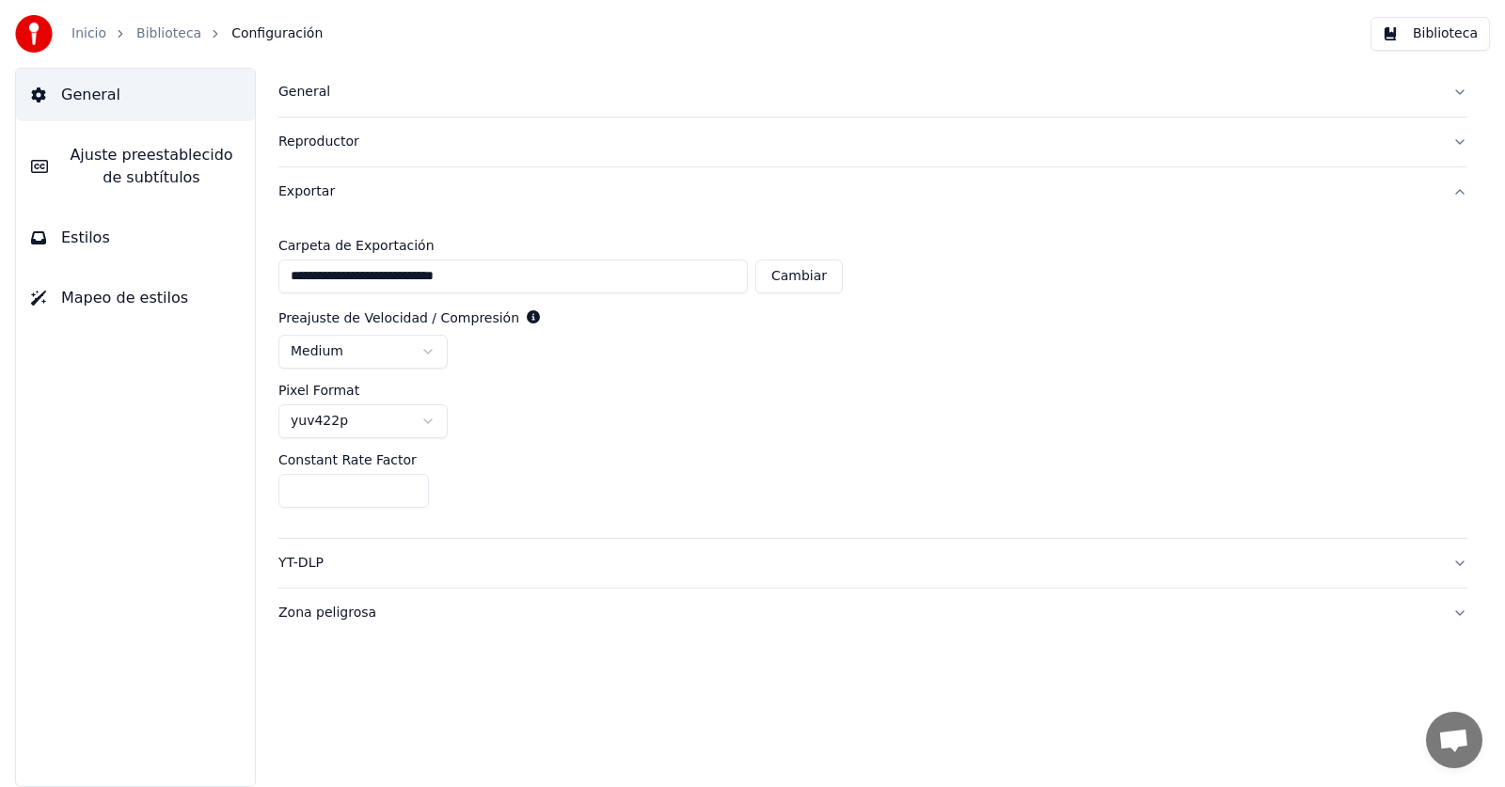
click at [340, 423] on html "**********" at bounding box center [752, 393] width 1505 height 787
click at [1423, 39] on button "Biblioteca" at bounding box center [1429, 34] width 119 height 34
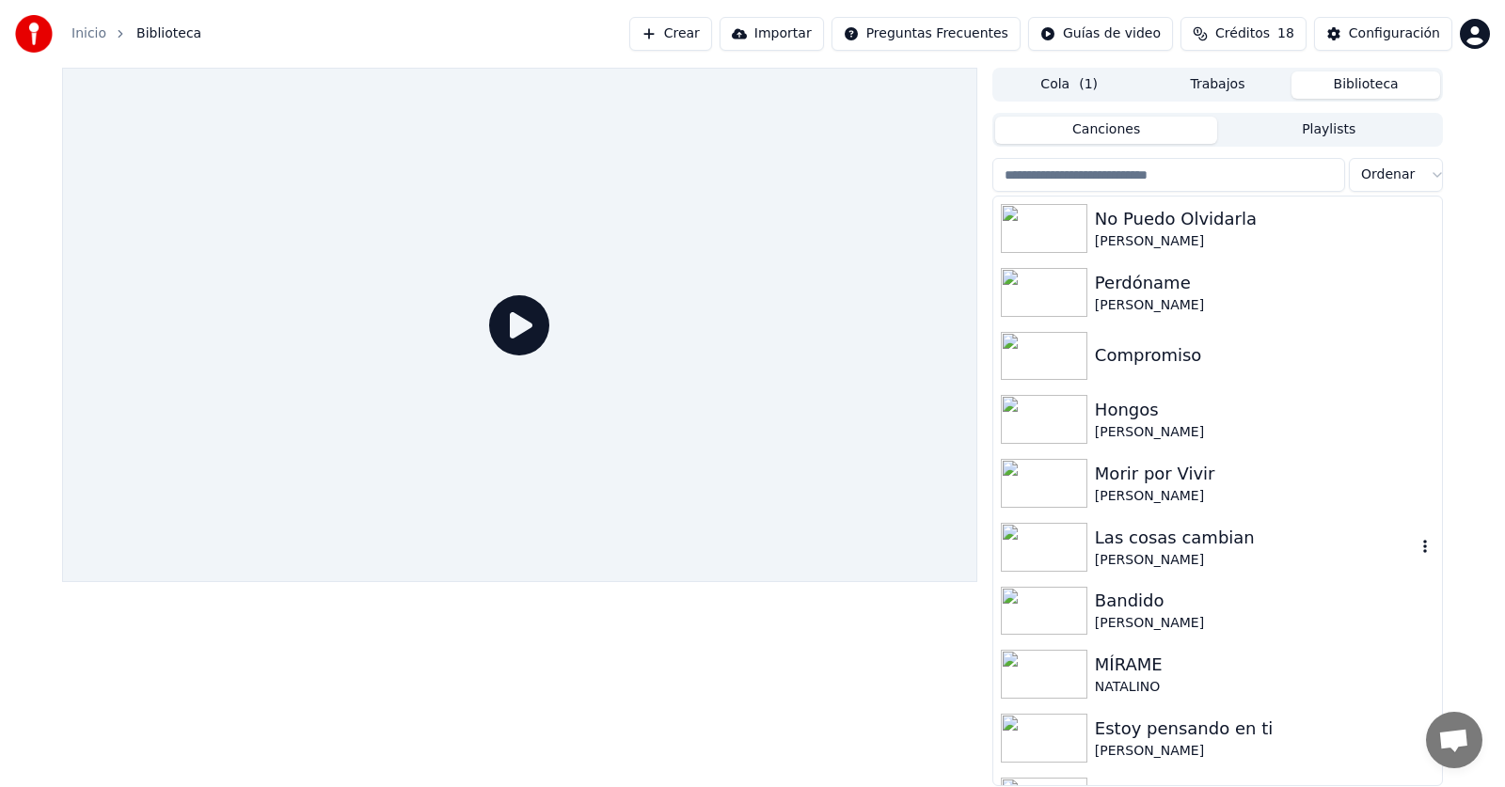
click at [1160, 567] on div "[PERSON_NAME]" at bounding box center [1255, 560] width 321 height 19
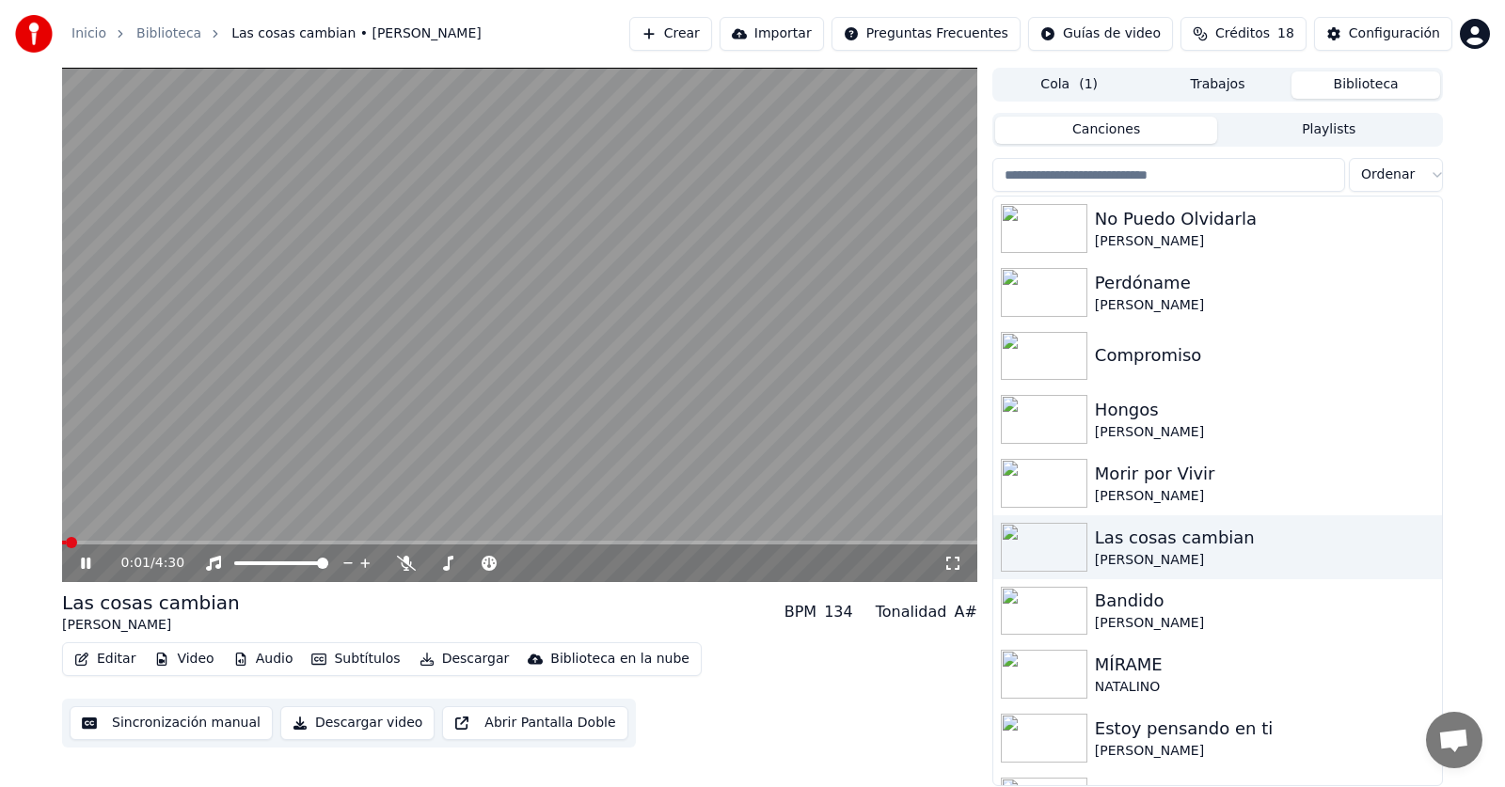
click at [91, 564] on icon at bounding box center [99, 563] width 44 height 15
click at [392, 727] on button "Descargar video" at bounding box center [357, 723] width 154 height 34
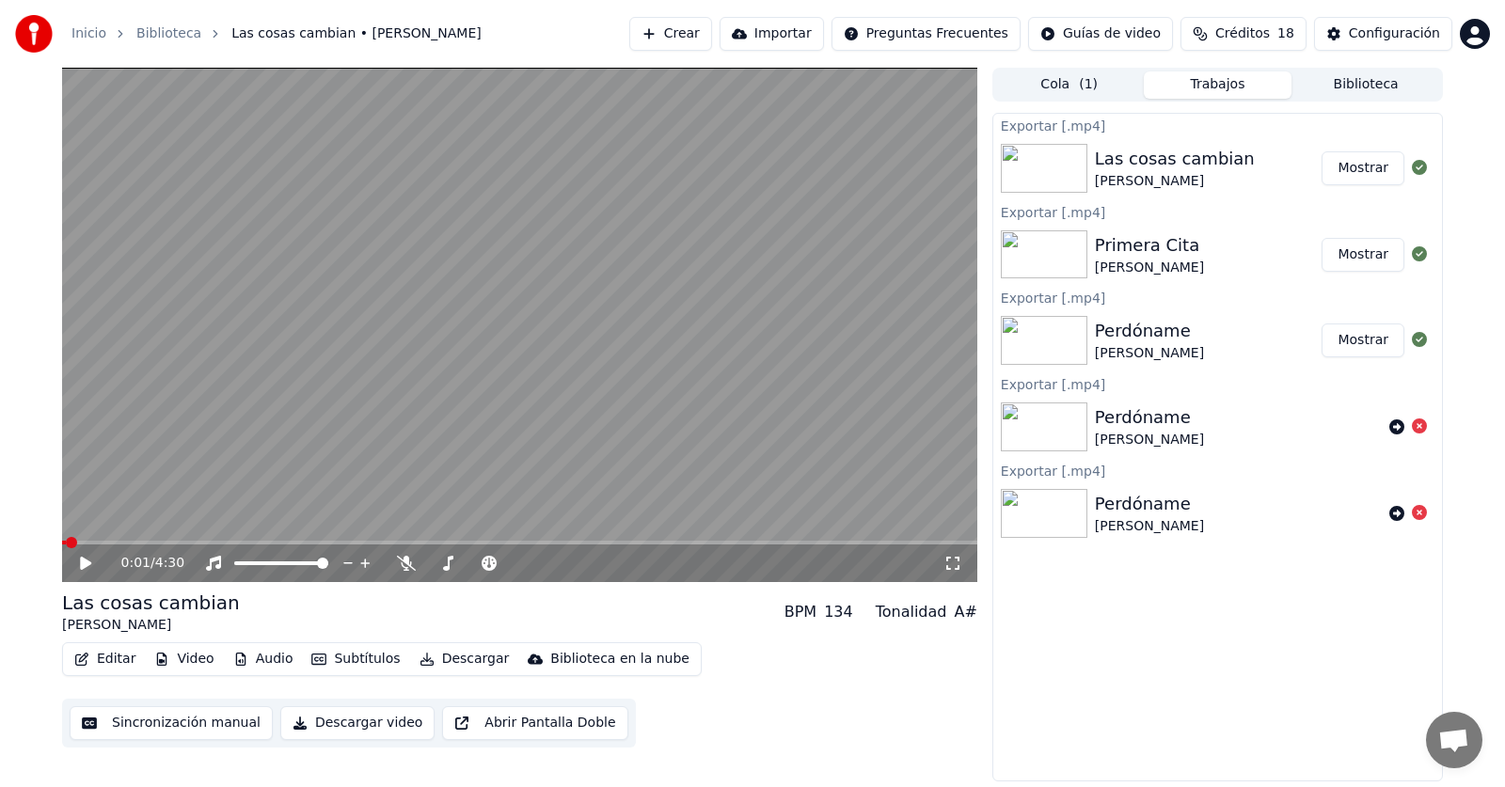
click at [1378, 166] on button "Mostrar" at bounding box center [1362, 168] width 83 height 34
click at [1329, 78] on button "Biblioteca" at bounding box center [1365, 84] width 149 height 27
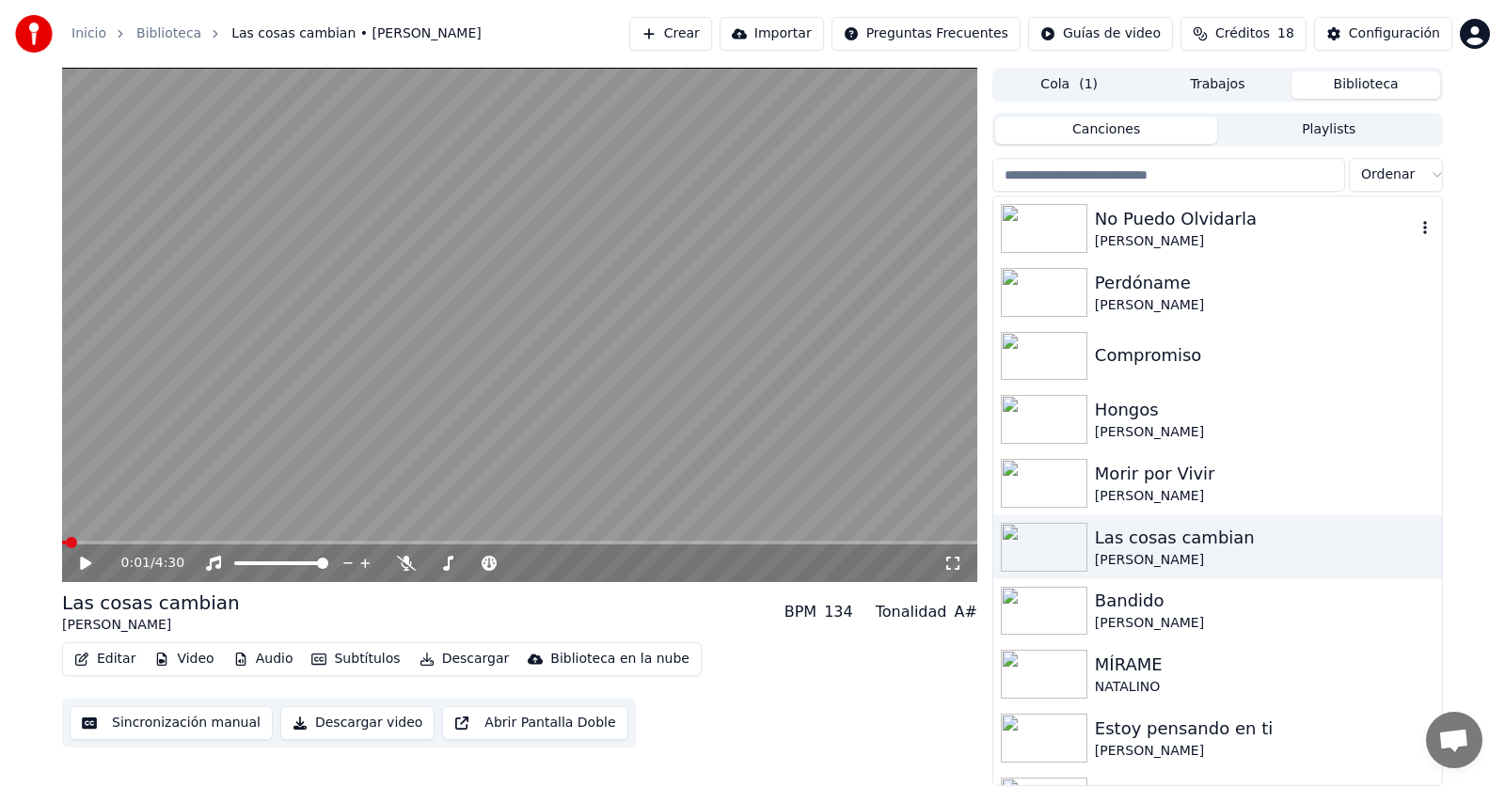
click at [1205, 233] on div "[PERSON_NAME]" at bounding box center [1255, 241] width 321 height 19
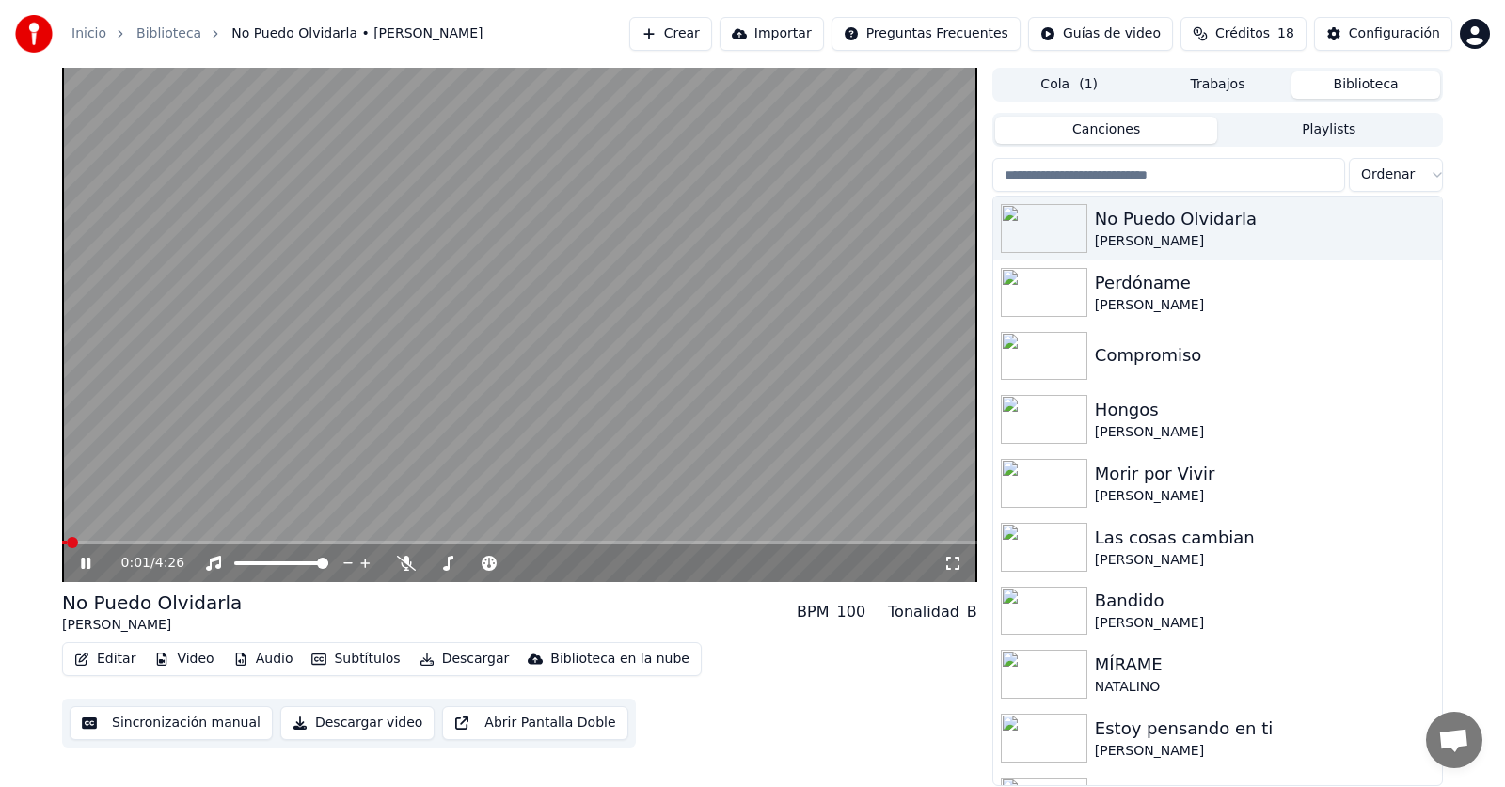
click at [86, 561] on icon at bounding box center [99, 563] width 44 height 15
click at [369, 729] on button "Descargar video" at bounding box center [357, 723] width 154 height 34
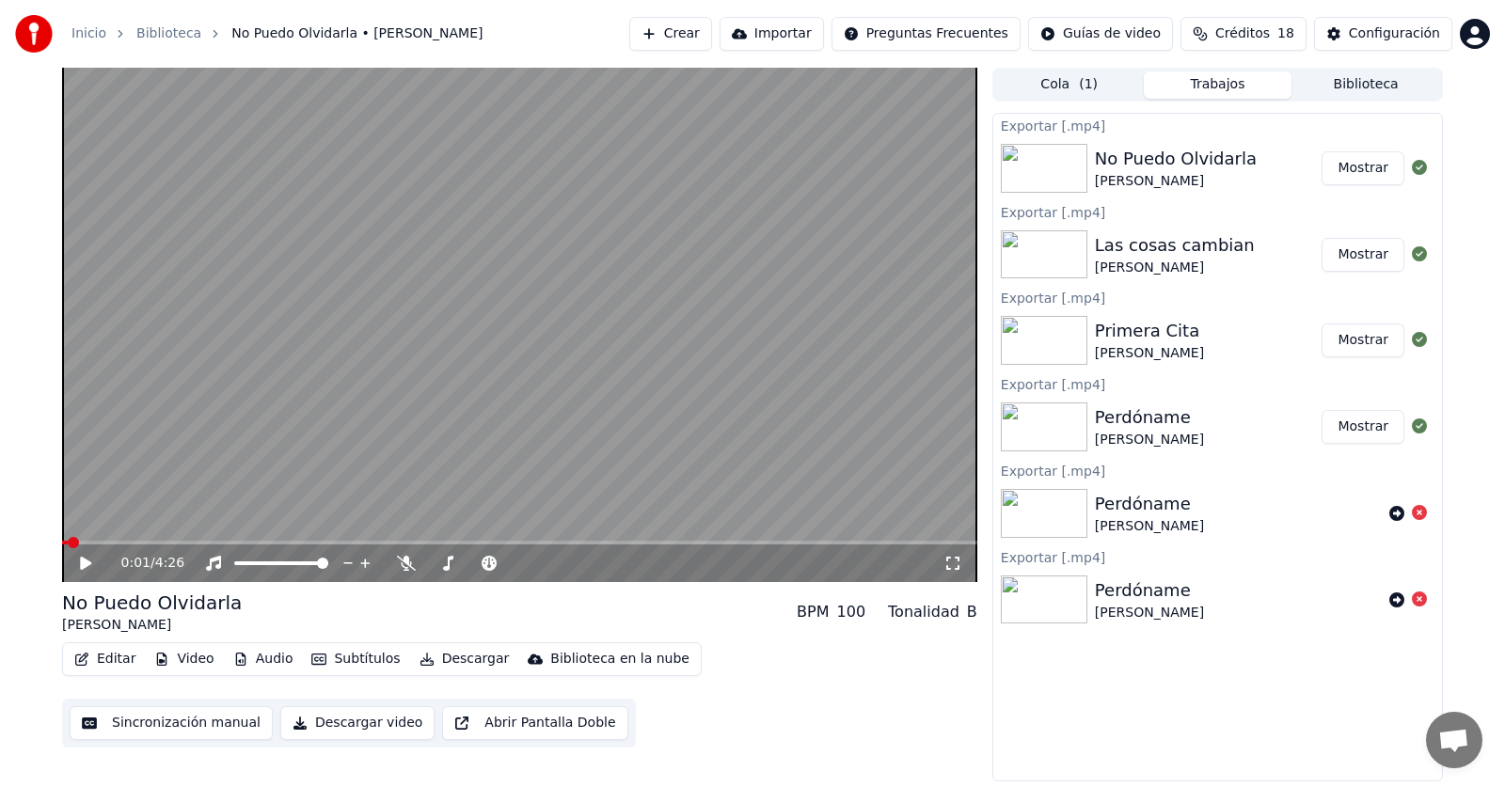
click at [1352, 167] on button "Mostrar" at bounding box center [1362, 168] width 83 height 34
click at [1347, 78] on button "Biblioteca" at bounding box center [1365, 84] width 149 height 27
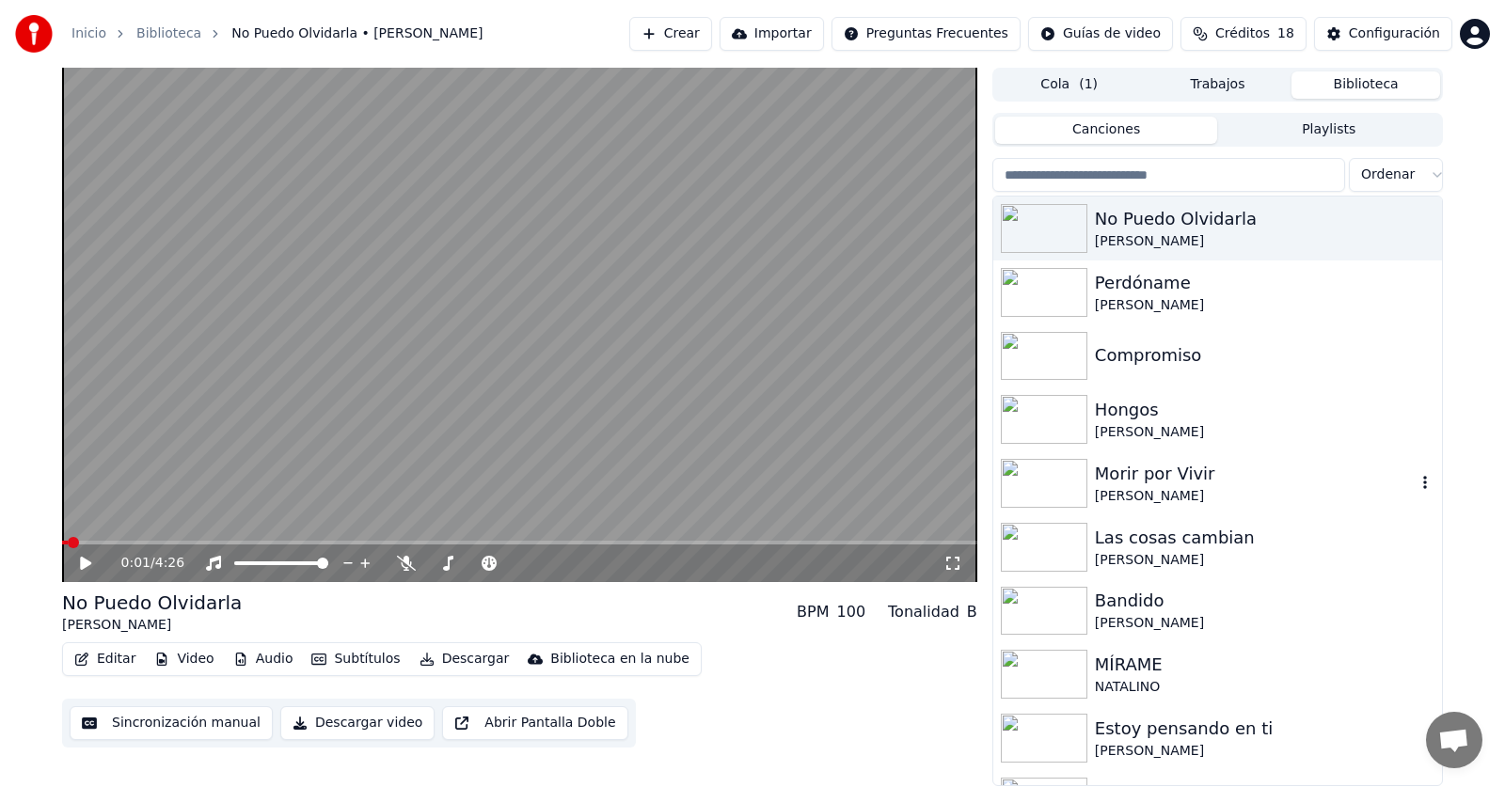
scroll to position [188, 0]
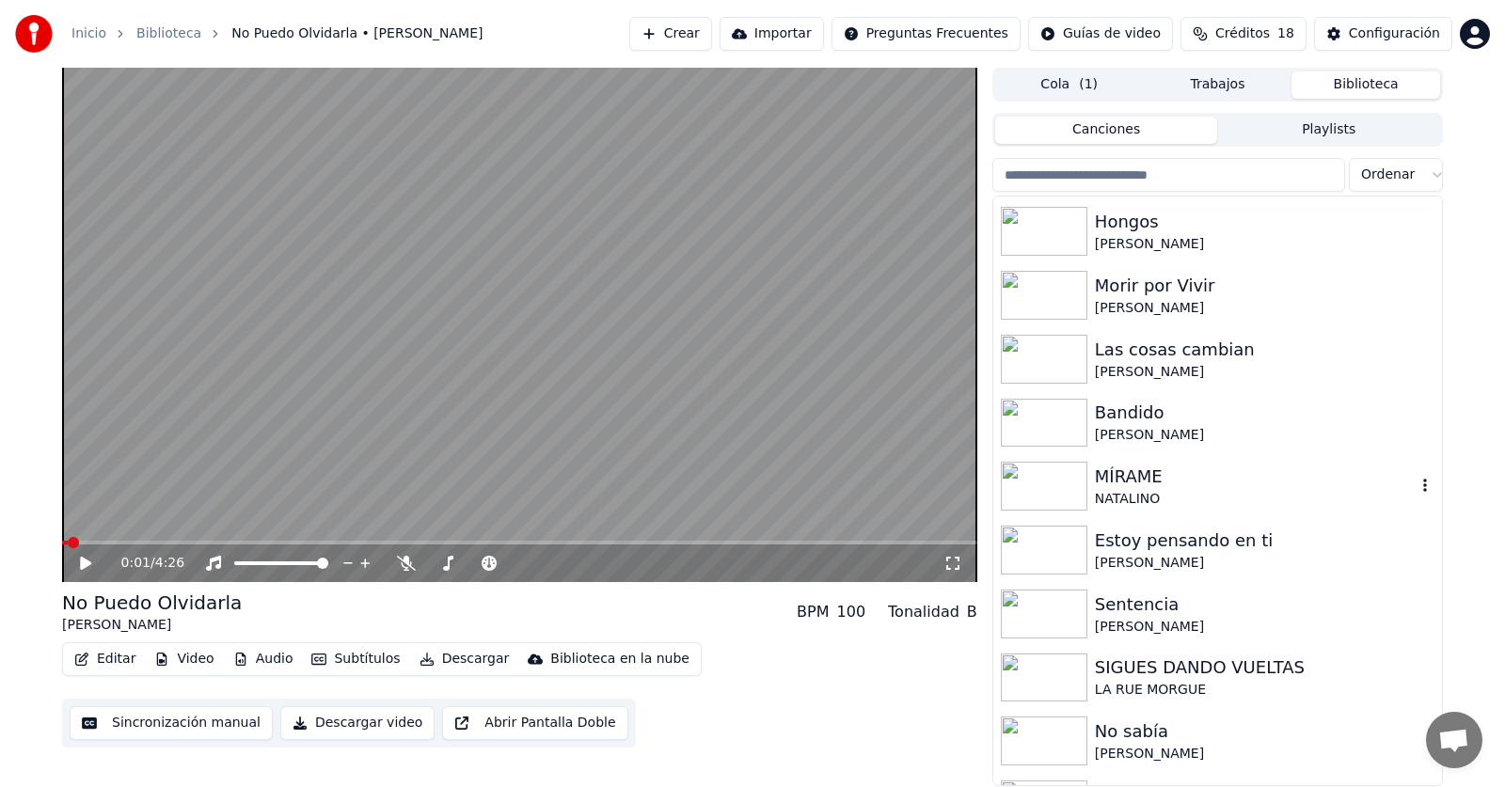
click at [1133, 486] on div "MÍRAME" at bounding box center [1255, 477] width 321 height 26
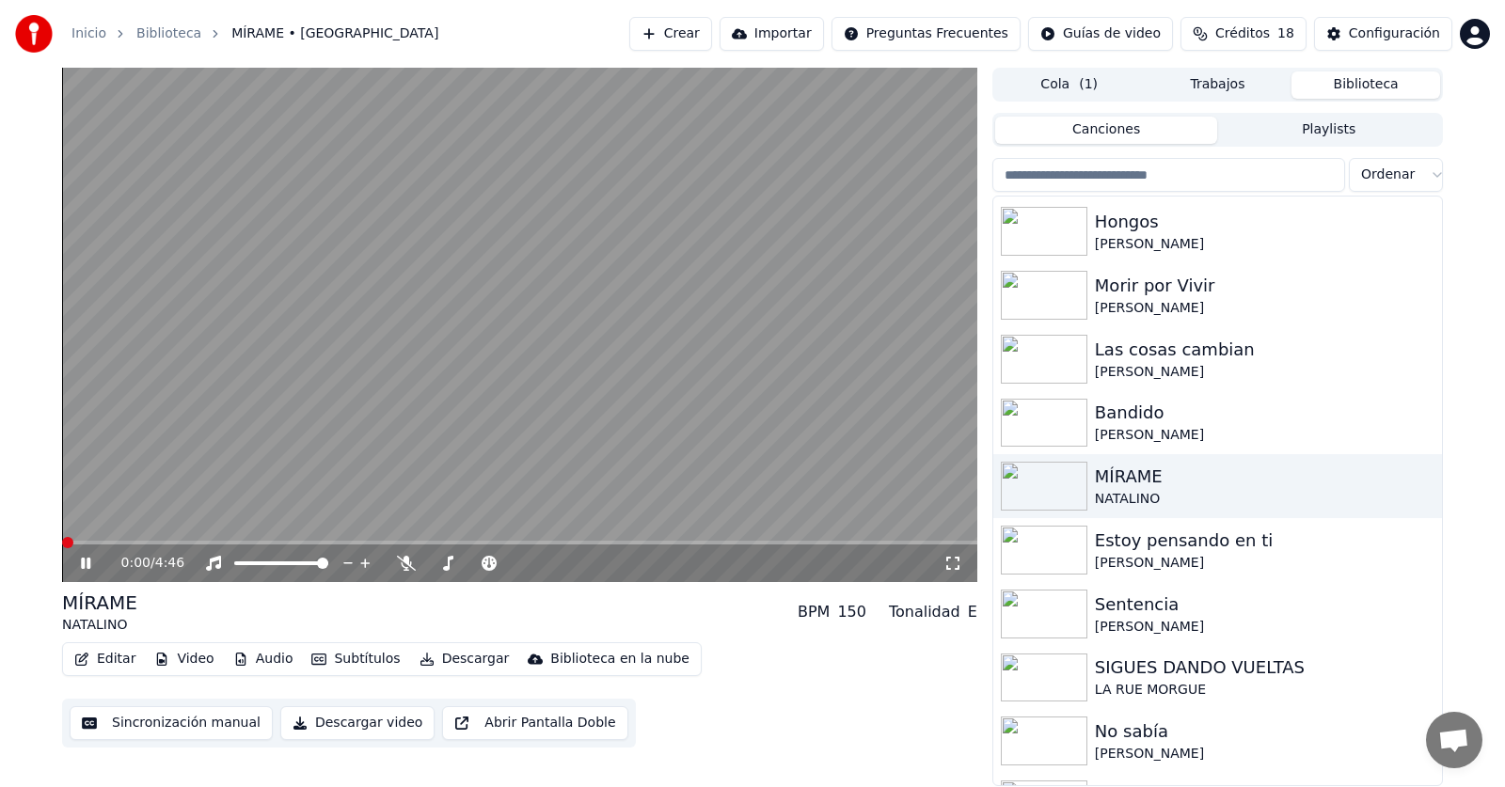
click at [62, 538] on span at bounding box center [67, 542] width 11 height 11
click at [86, 564] on icon at bounding box center [99, 563] width 44 height 15
click at [359, 717] on button "Descargar video" at bounding box center [357, 723] width 154 height 34
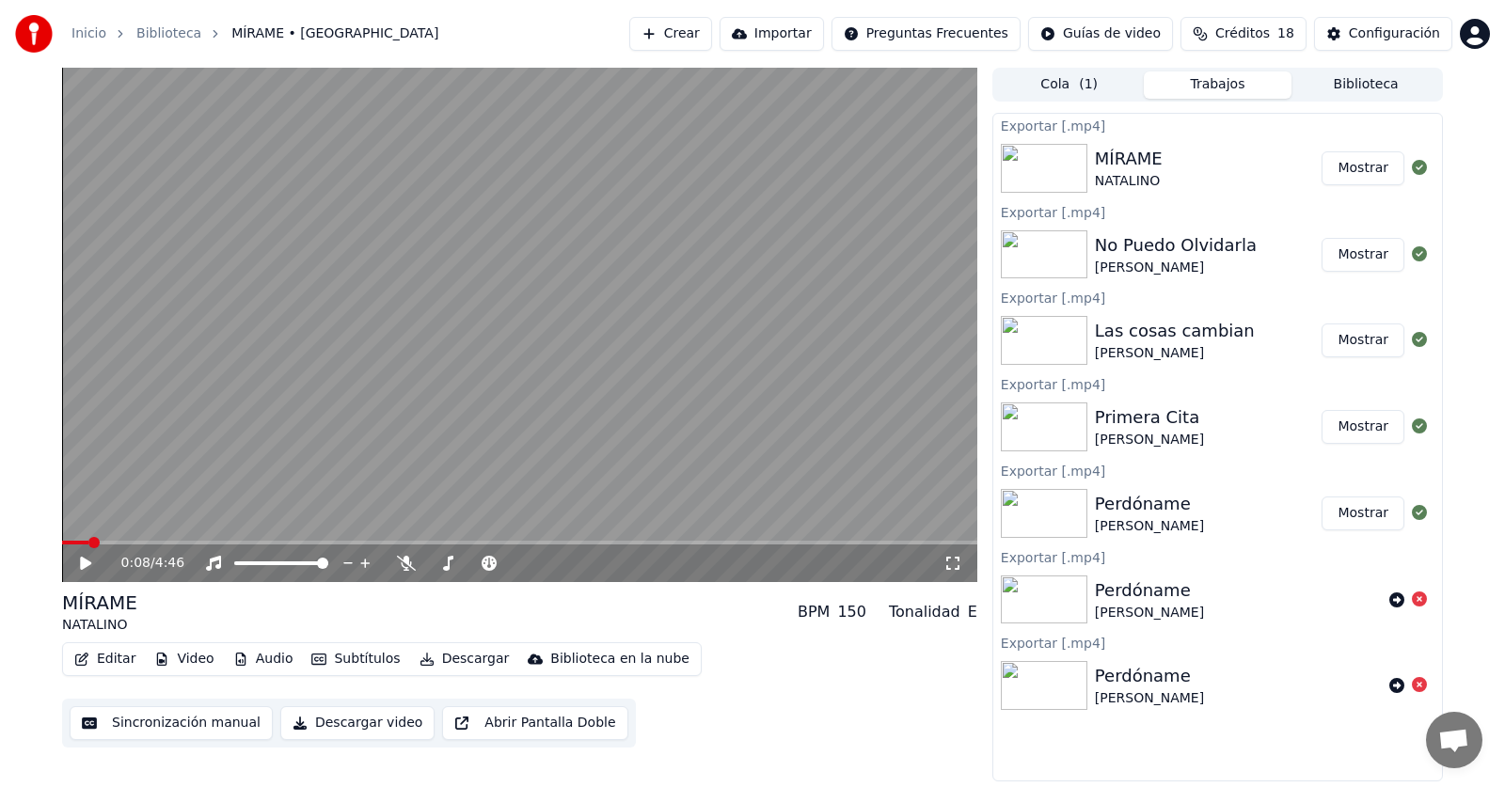
click at [1382, 155] on button "Mostrar" at bounding box center [1362, 168] width 83 height 34
